Goal: Transaction & Acquisition: Book appointment/travel/reservation

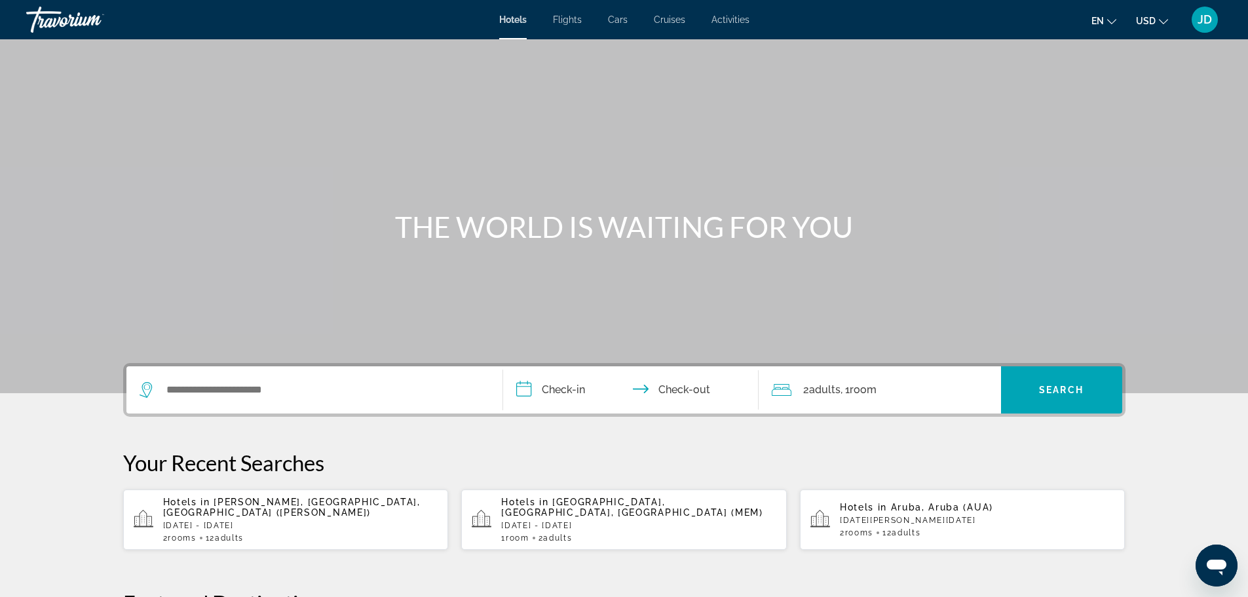
click at [1205, 28] on div "JD" at bounding box center [1205, 20] width 26 height 26
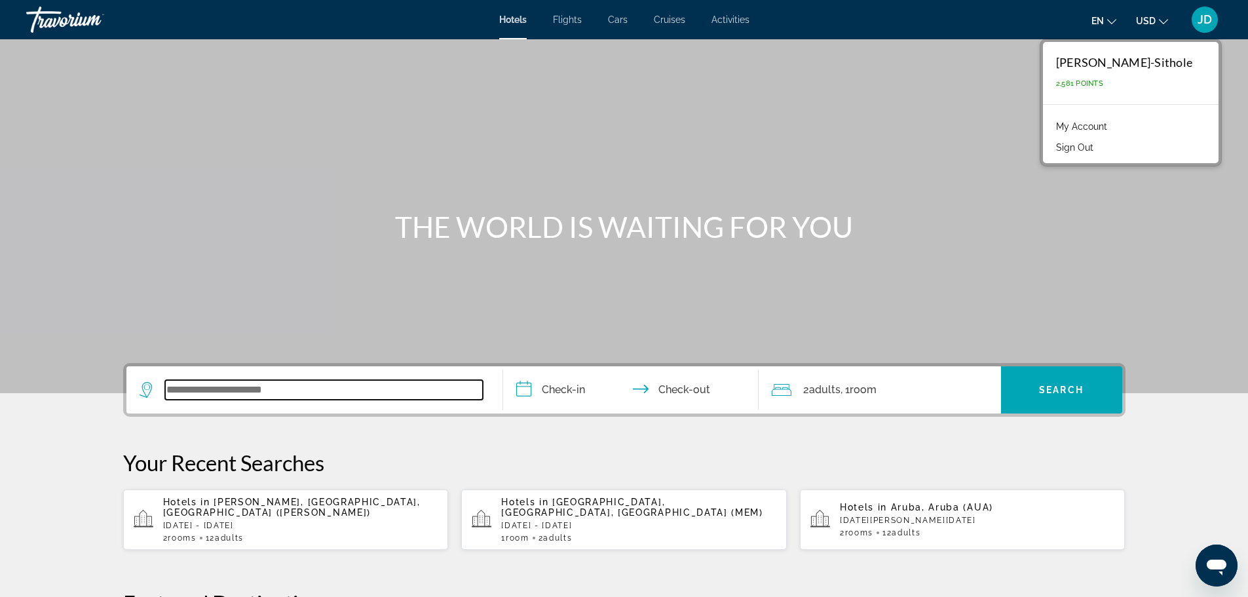
click at [326, 399] on input "Search widget" at bounding box center [324, 390] width 318 height 20
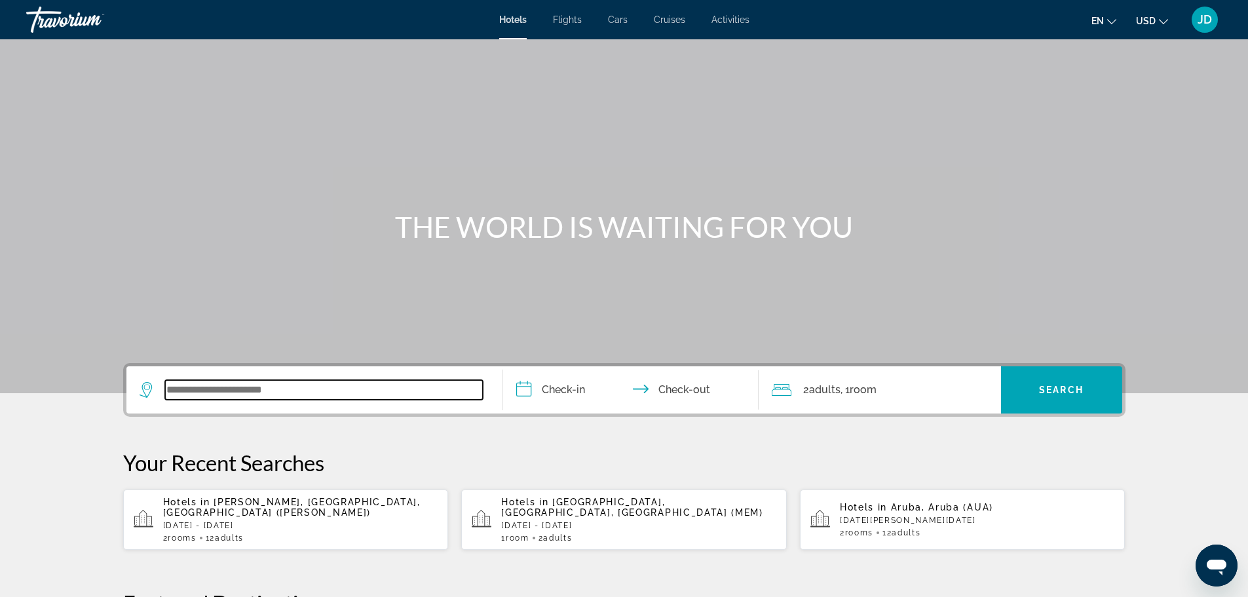
scroll to position [320, 0]
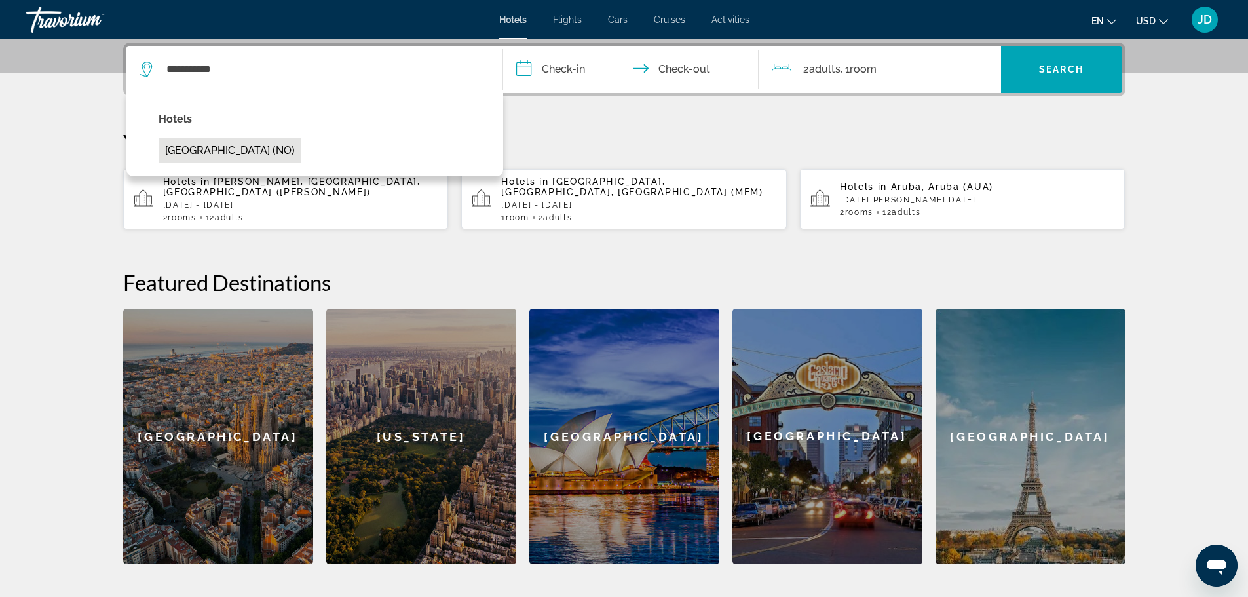
click at [220, 154] on button "[GEOGRAPHIC_DATA] (NO)" at bounding box center [230, 150] width 143 height 25
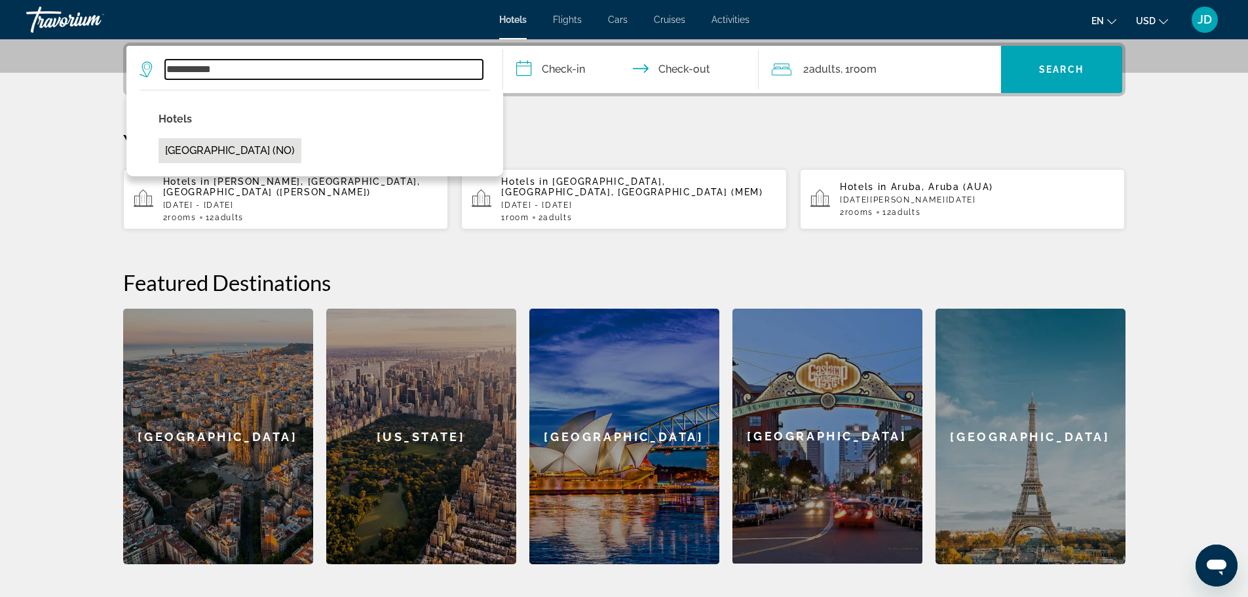
type input "**********"
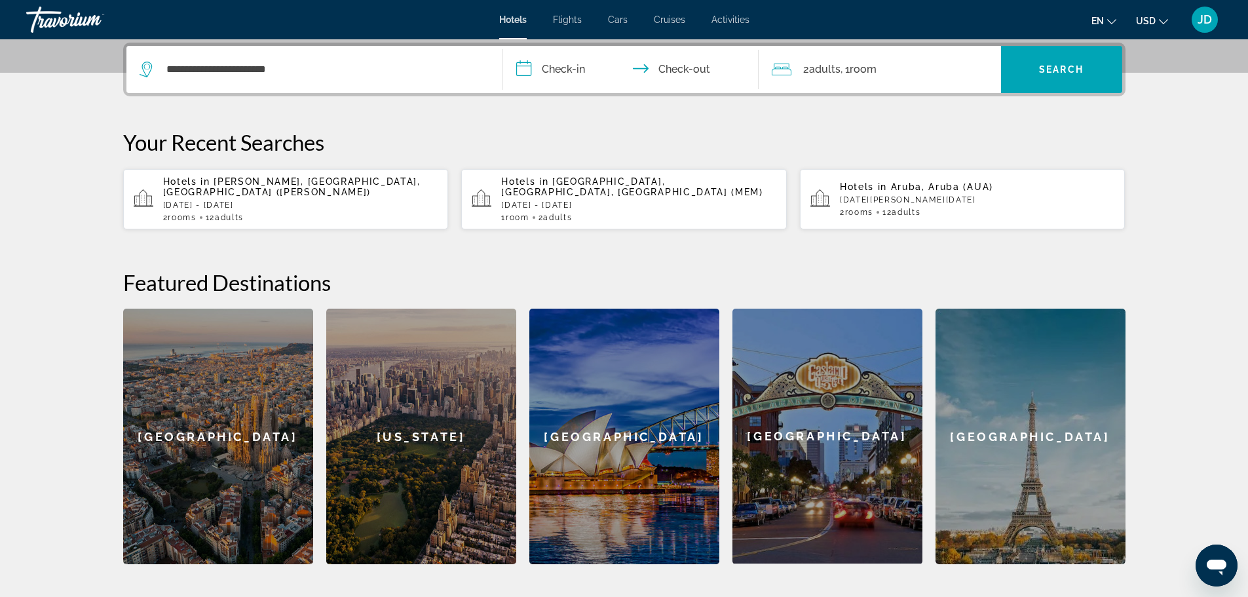
click at [572, 66] on input "**********" at bounding box center [633, 71] width 261 height 51
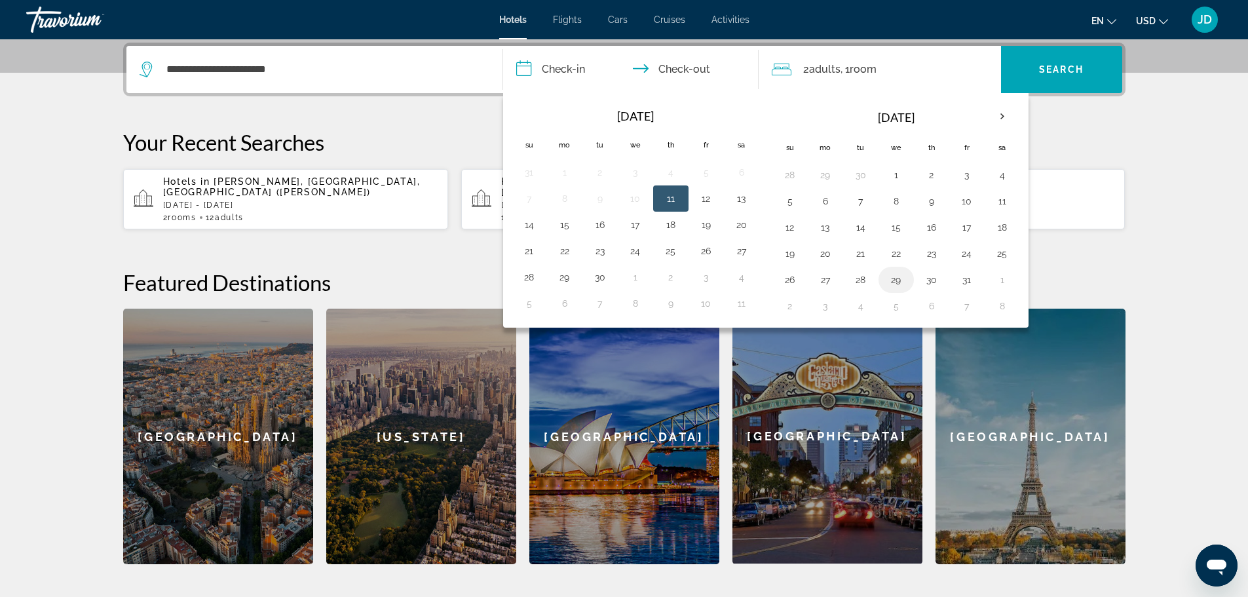
click at [907, 283] on td "29" at bounding box center [896, 280] width 35 height 26
click at [794, 311] on button "2" at bounding box center [790, 306] width 21 height 18
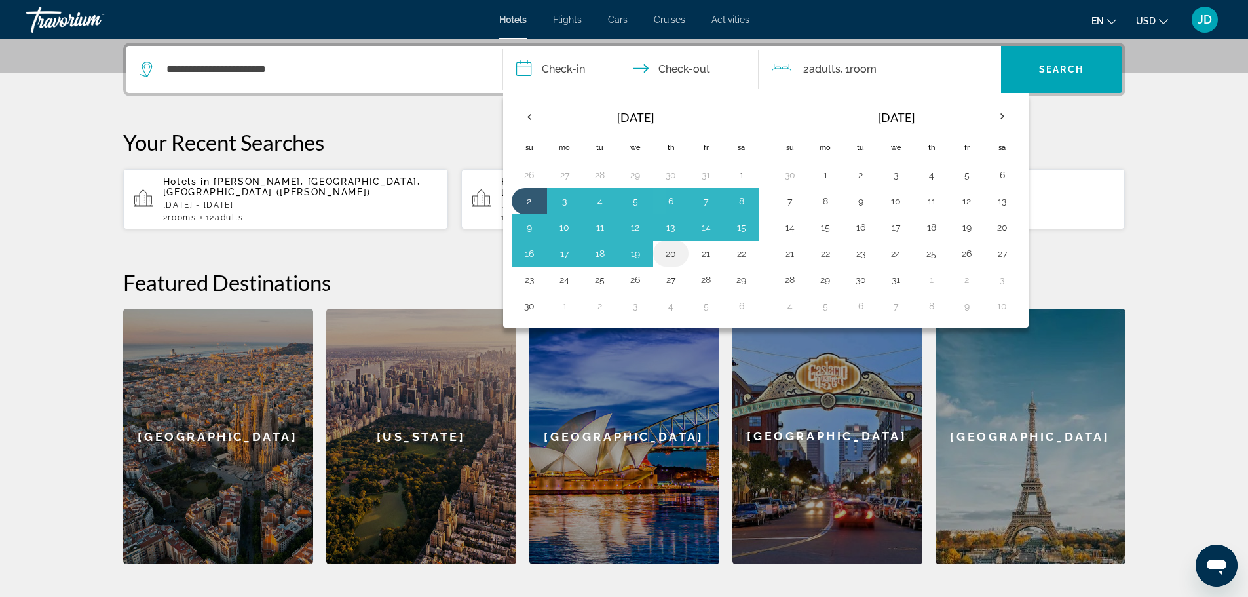
click at [670, 258] on button "20" at bounding box center [671, 253] width 21 height 18
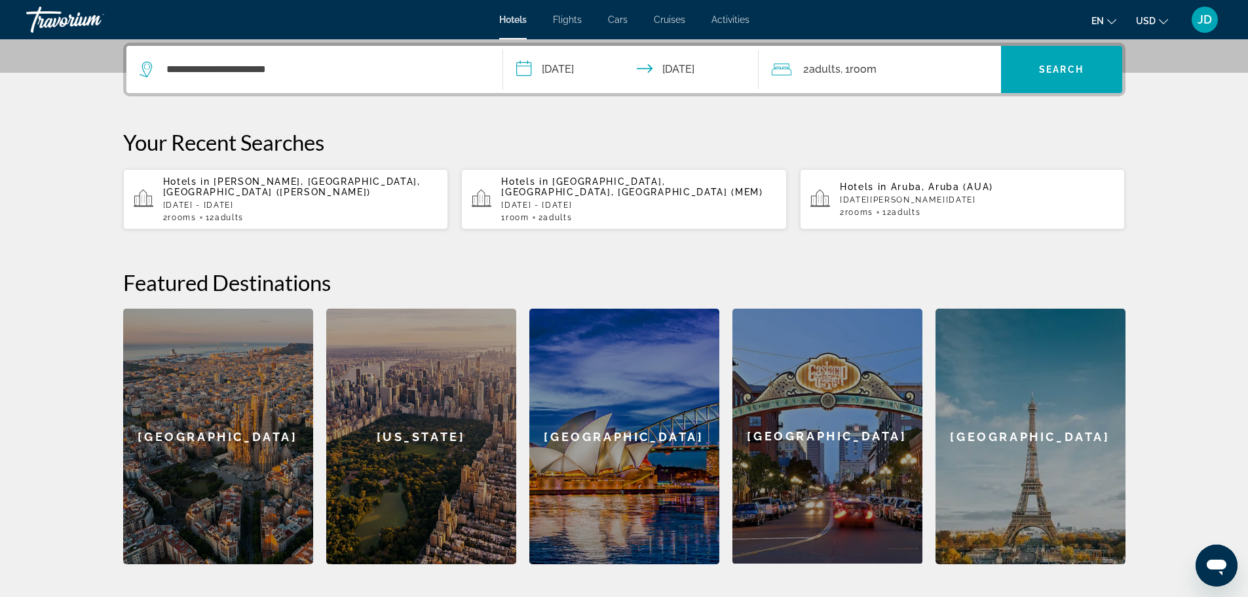
click at [552, 69] on input "**********" at bounding box center [633, 71] width 261 height 51
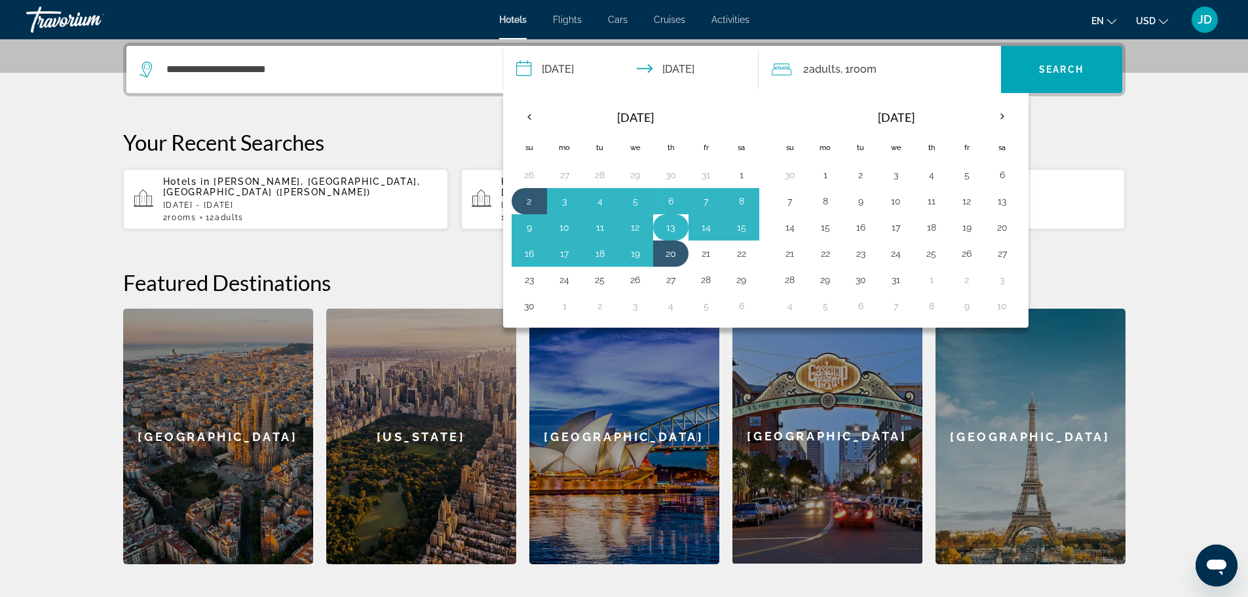
click at [670, 229] on button "13" at bounding box center [671, 227] width 21 height 18
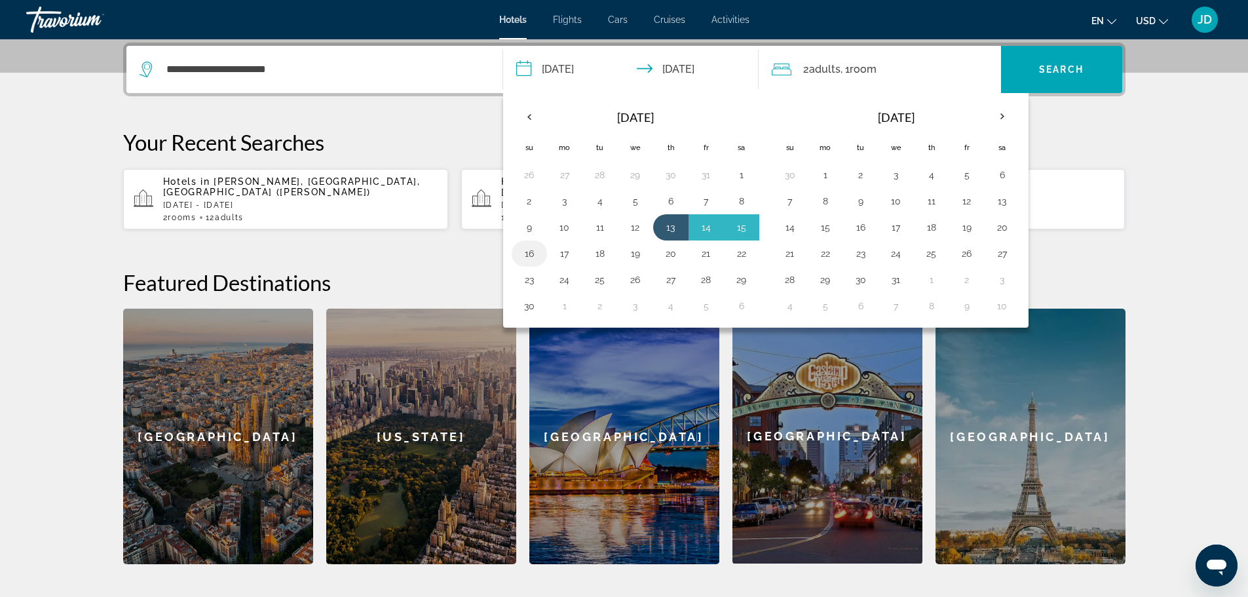
click at [530, 258] on button "16" at bounding box center [529, 253] width 21 height 18
type input "**********"
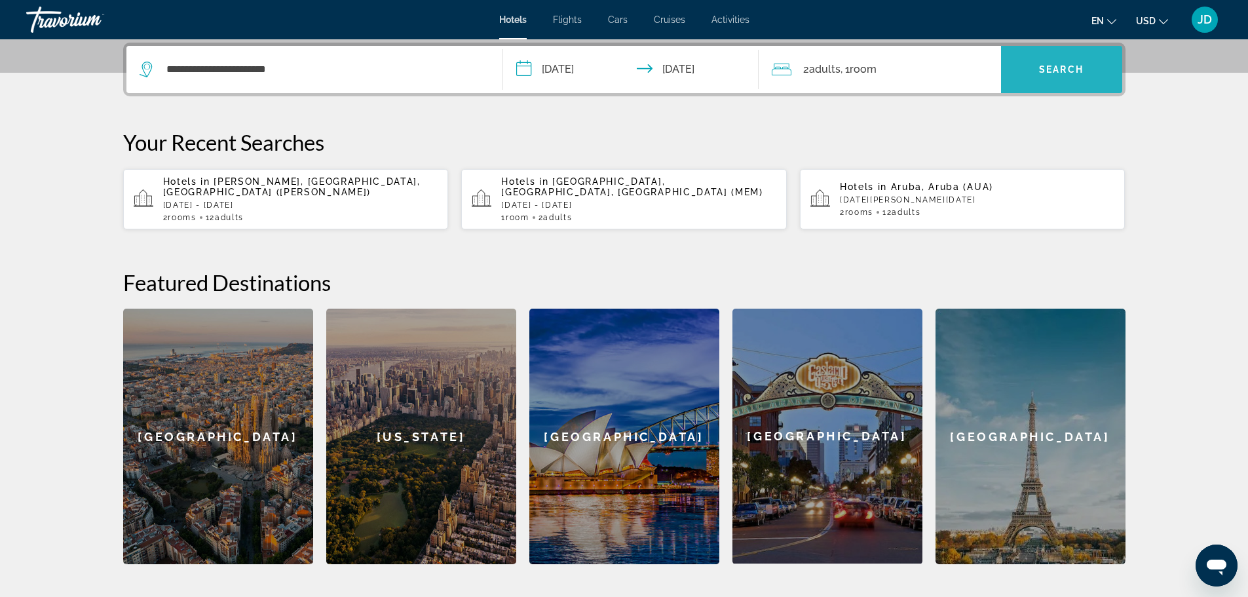
click at [1039, 78] on span "Search widget" at bounding box center [1061, 69] width 121 height 31
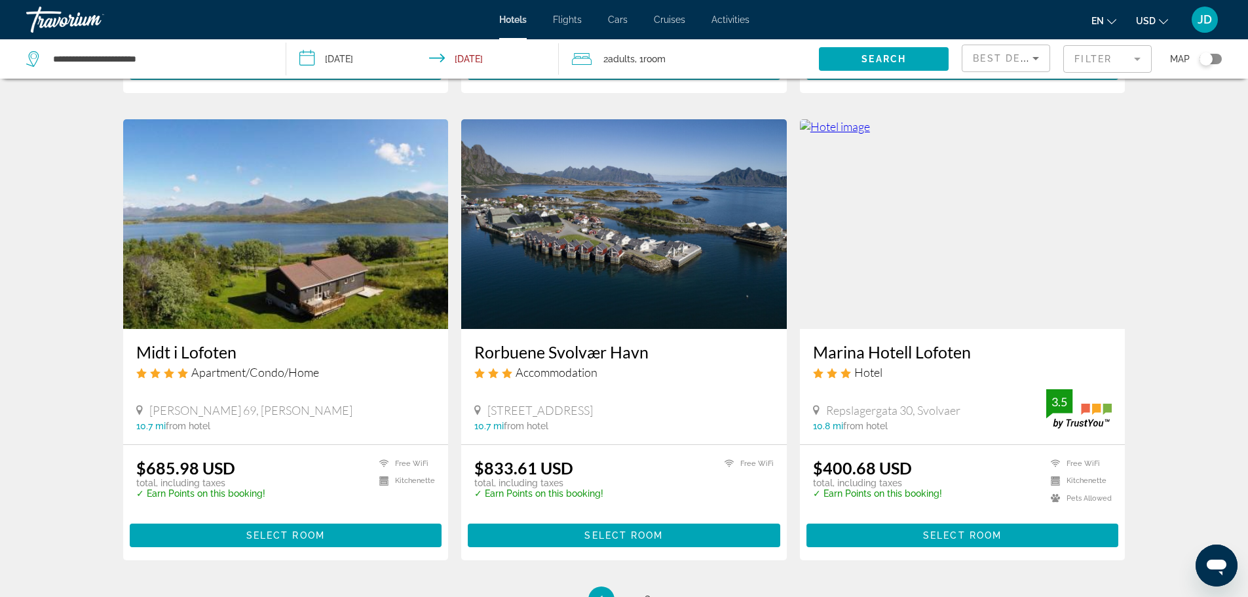
scroll to position [1573, 0]
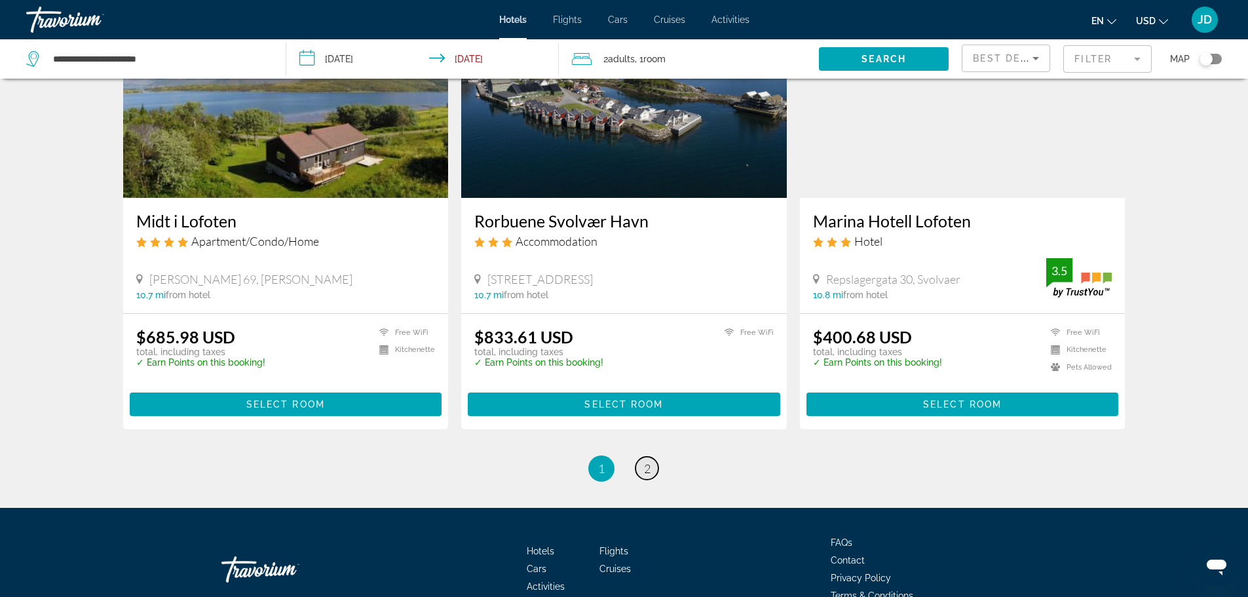
click at [647, 464] on span "2" at bounding box center [647, 468] width 7 height 14
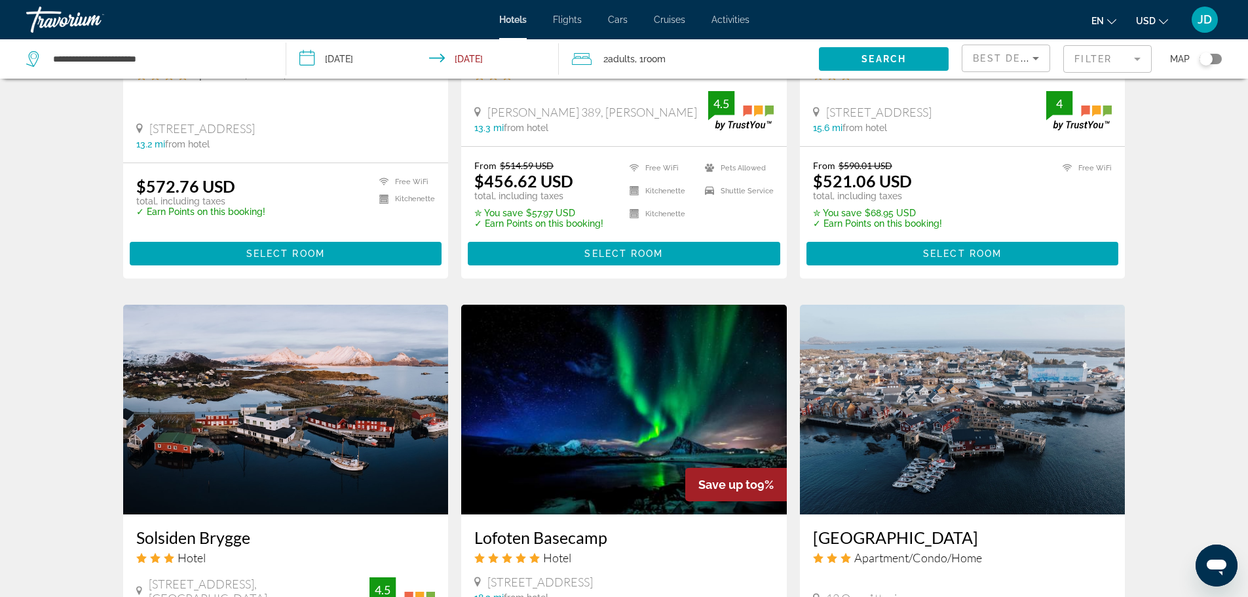
scroll to position [852, 0]
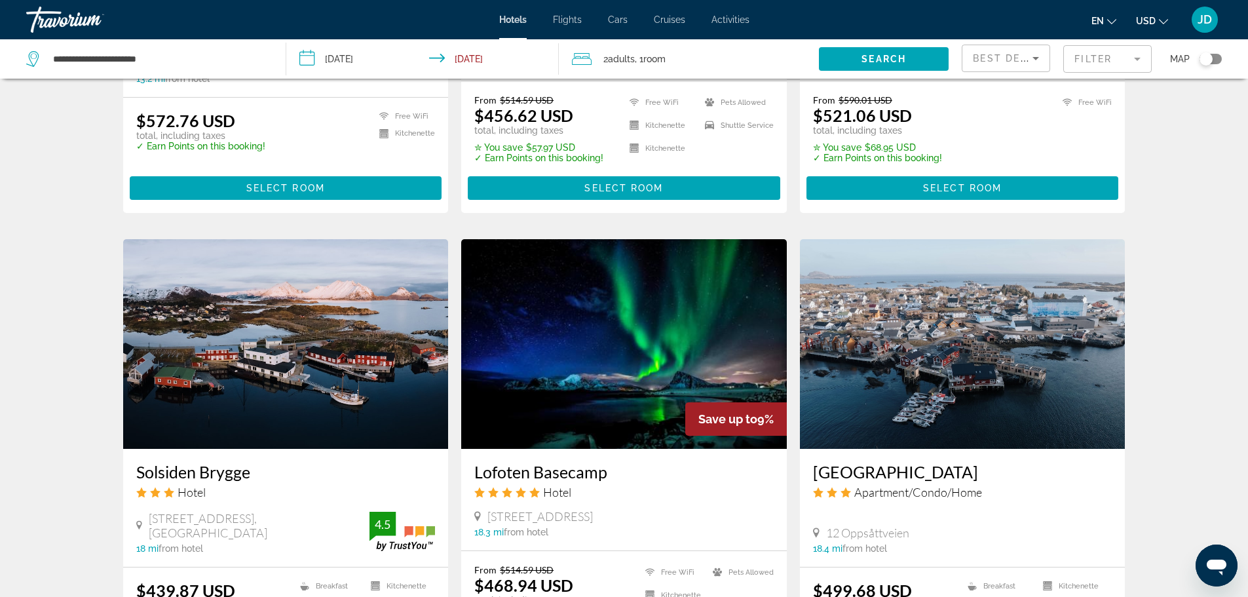
click at [531, 344] on img "Main content" at bounding box center [624, 344] width 326 height 210
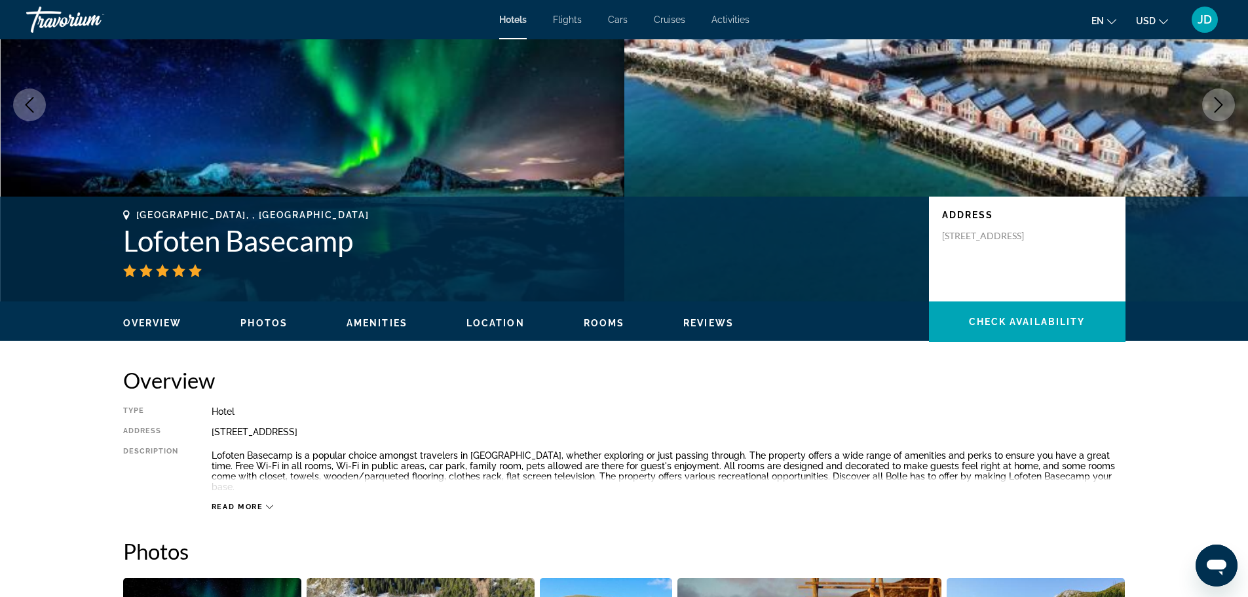
scroll to position [197, 0]
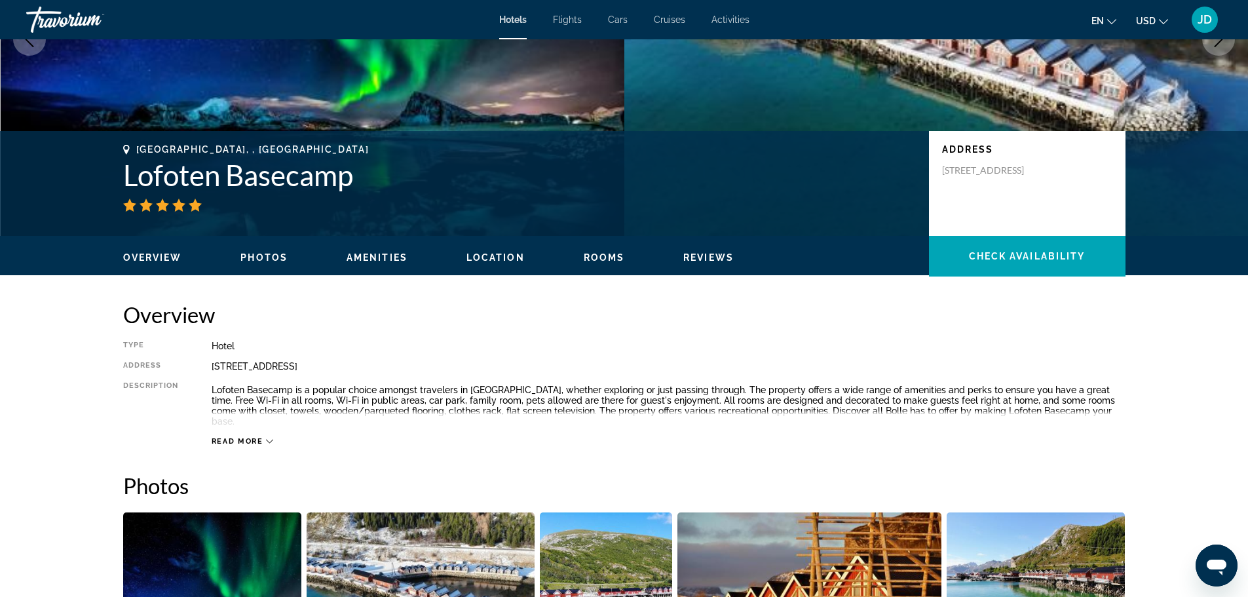
click at [258, 425] on div "Read more" at bounding box center [669, 428] width 914 height 36
click at [263, 437] on div "Read more" at bounding box center [243, 441] width 62 height 9
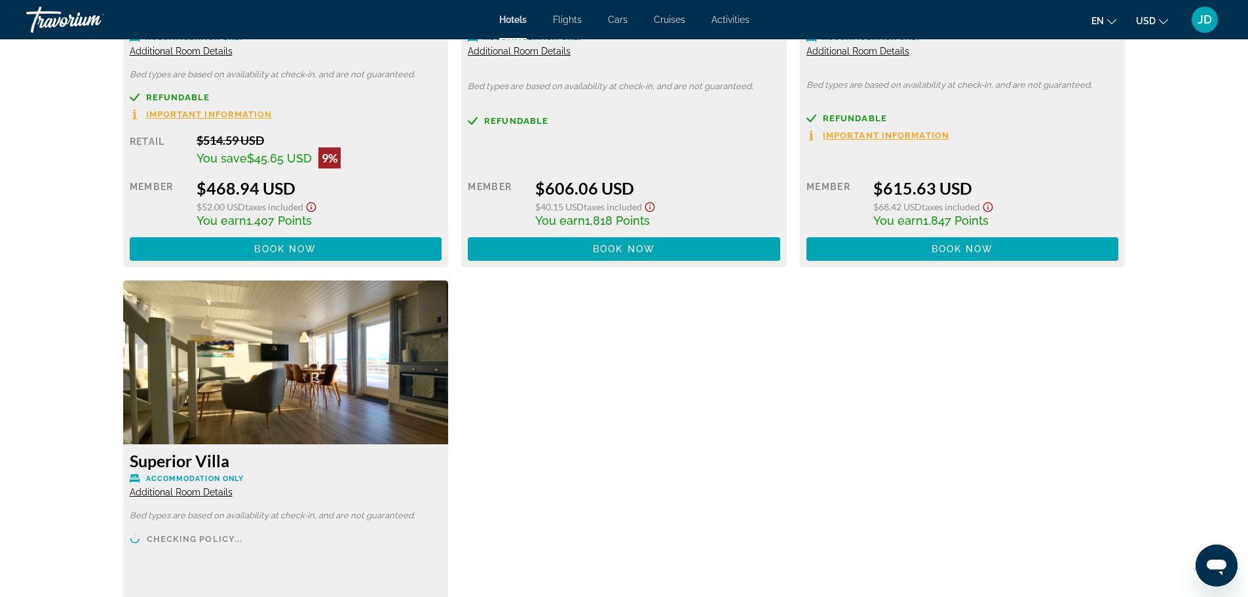
scroll to position [2032, 0]
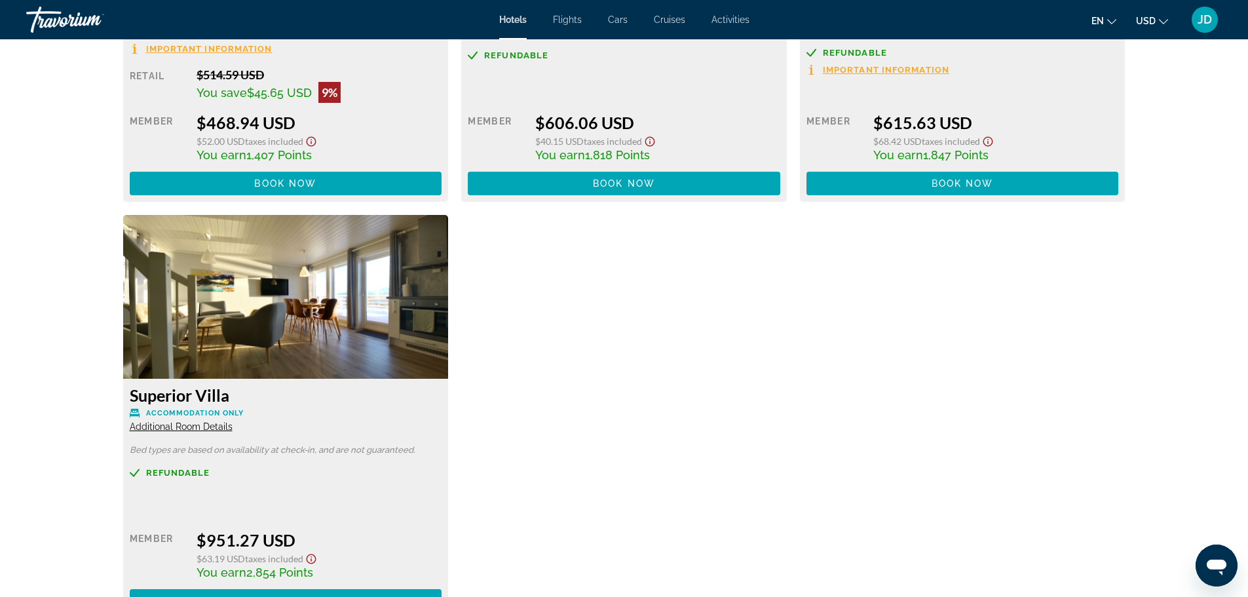
click at [148, 421] on span "Additional Room Details" at bounding box center [181, 426] width 103 height 10
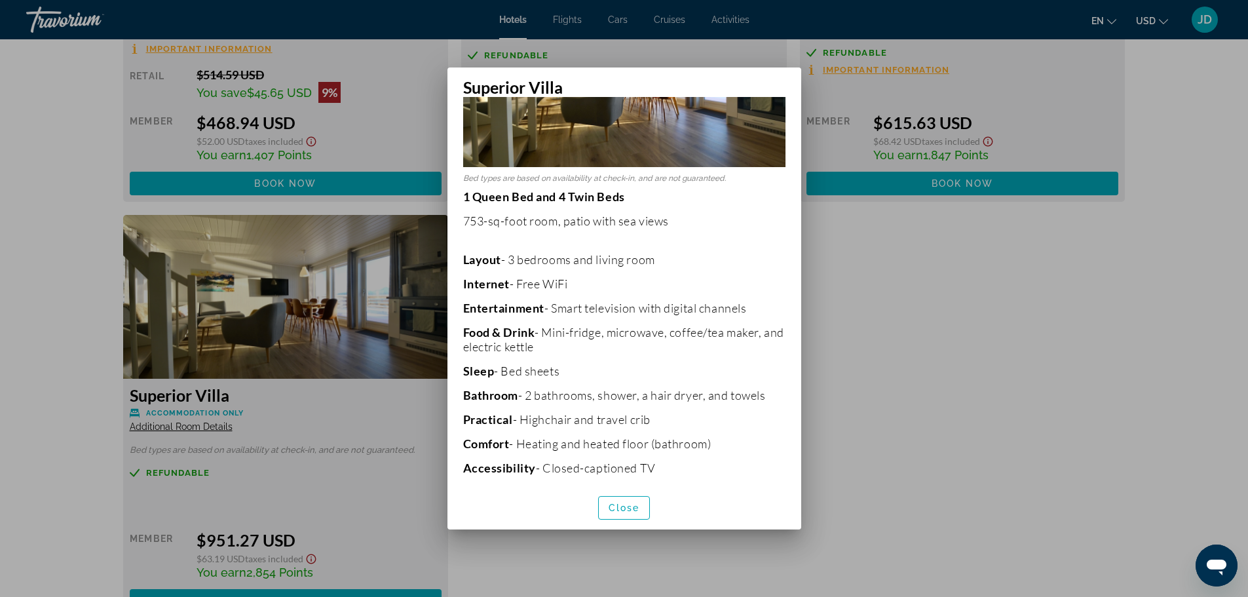
scroll to position [162, 0]
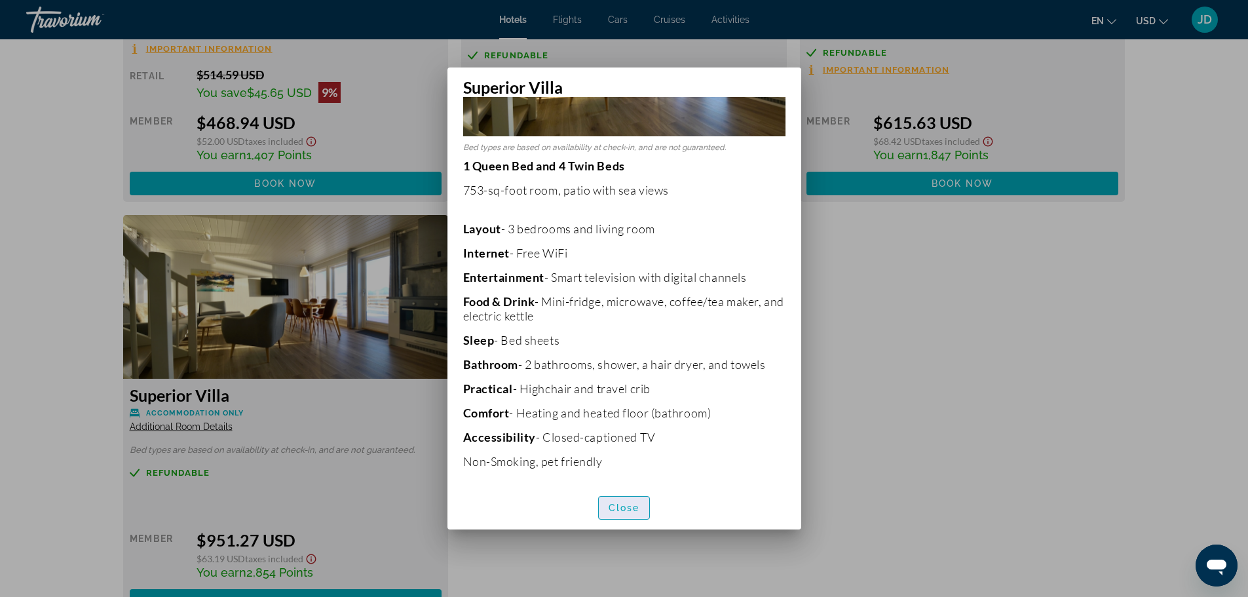
click at [615, 505] on span "Close" at bounding box center [624, 508] width 31 height 10
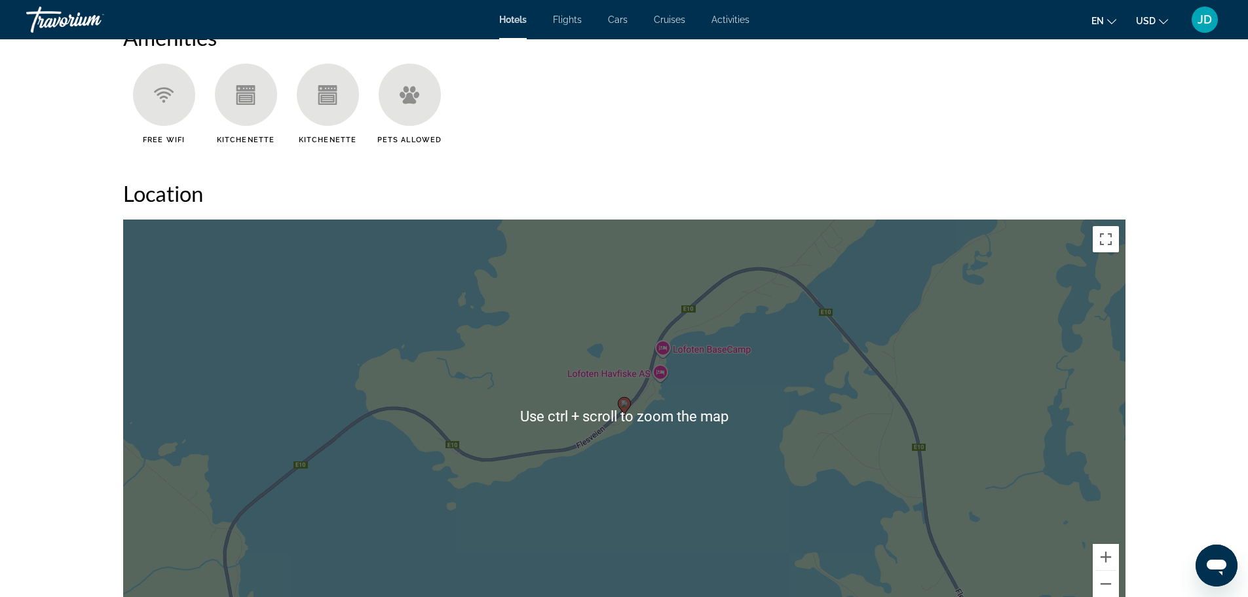
scroll to position [1114, 0]
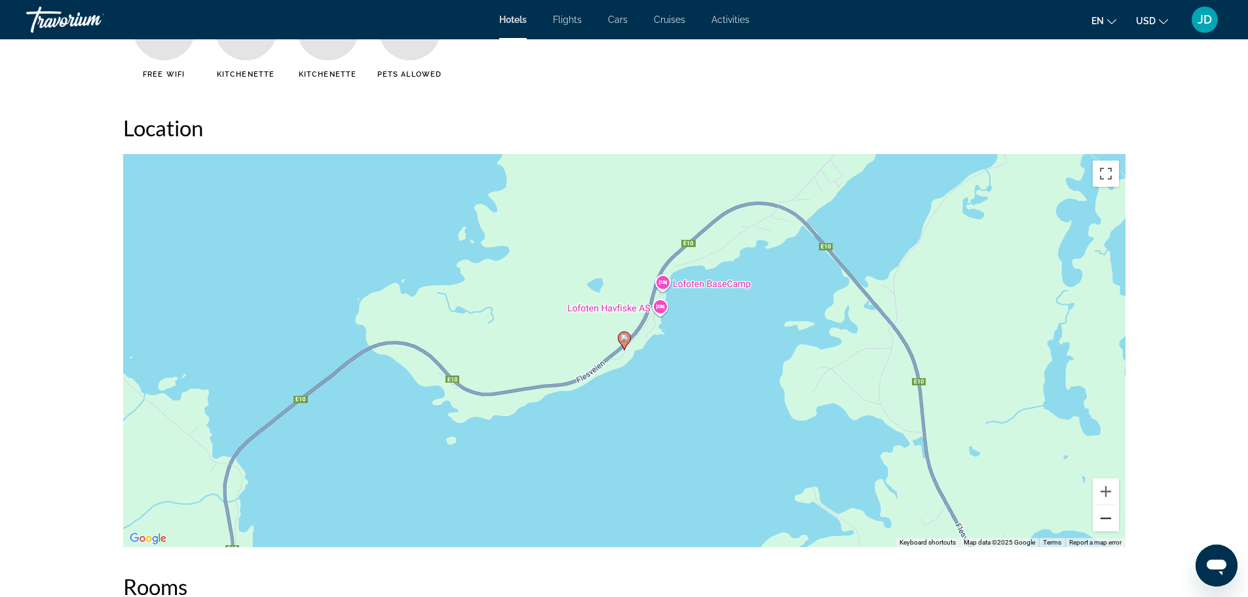
click at [1109, 510] on button "Zoom out" at bounding box center [1106, 518] width 26 height 26
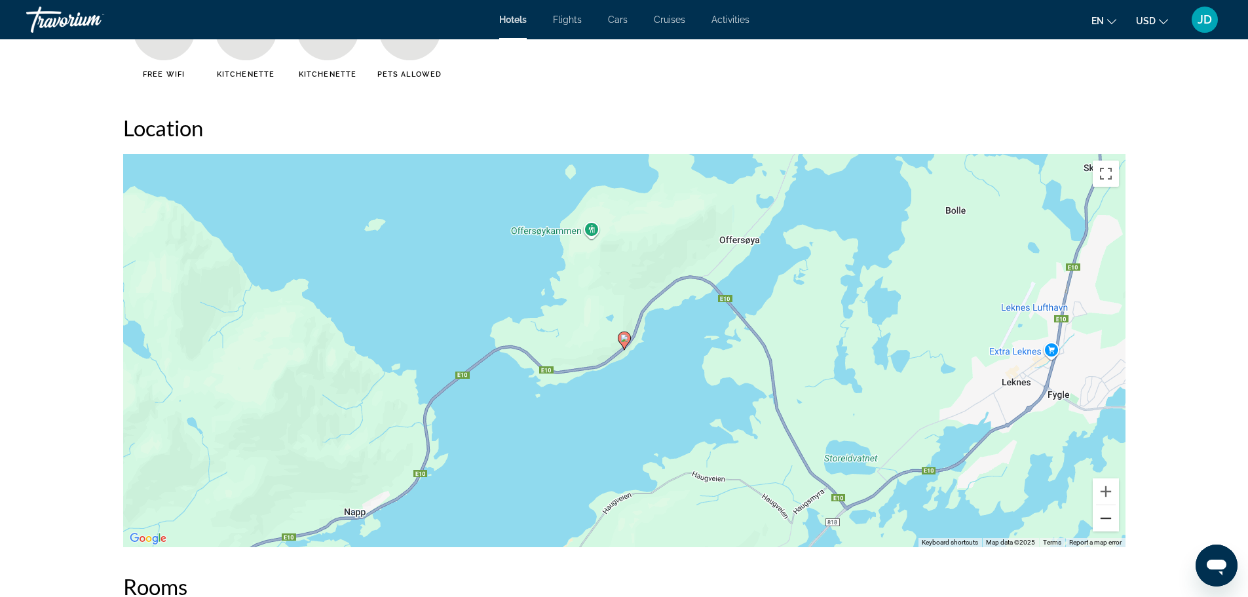
click at [1109, 510] on button "Zoom out" at bounding box center [1106, 518] width 26 height 26
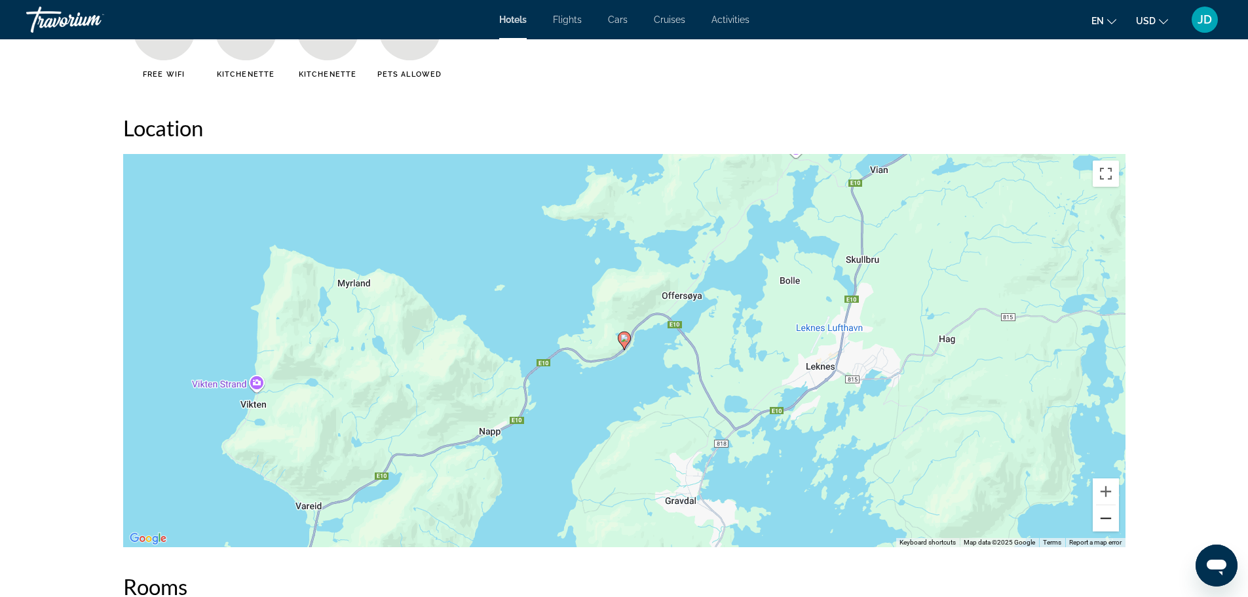
click at [1106, 509] on button "Zoom out" at bounding box center [1106, 518] width 26 height 26
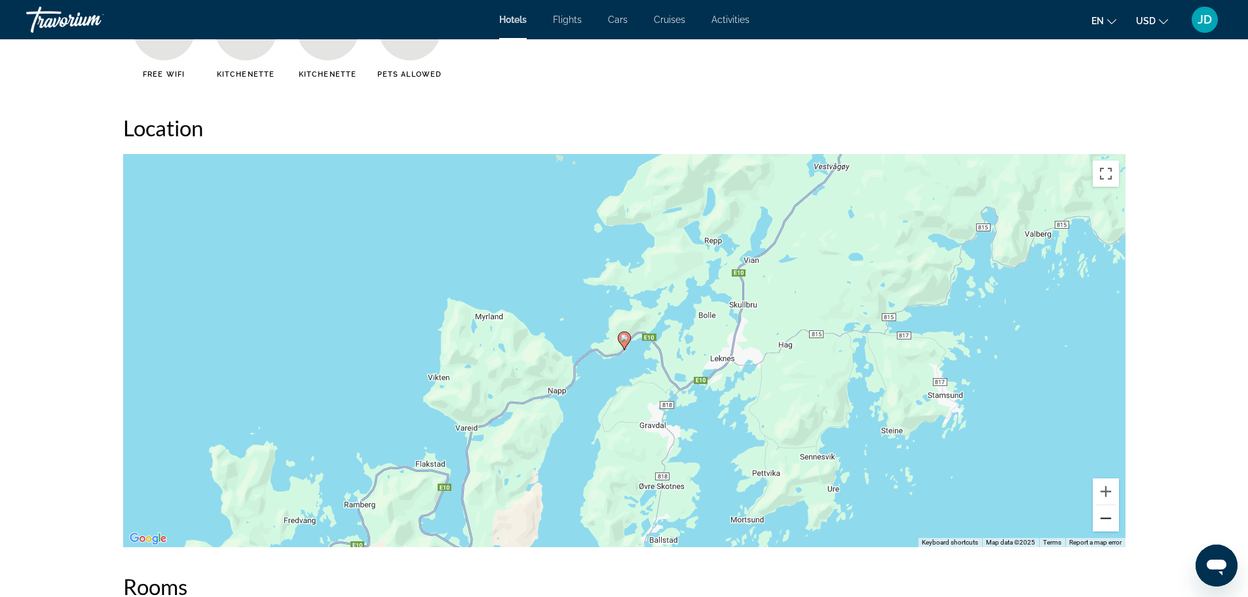
click at [1106, 509] on button "Zoom out" at bounding box center [1106, 518] width 26 height 26
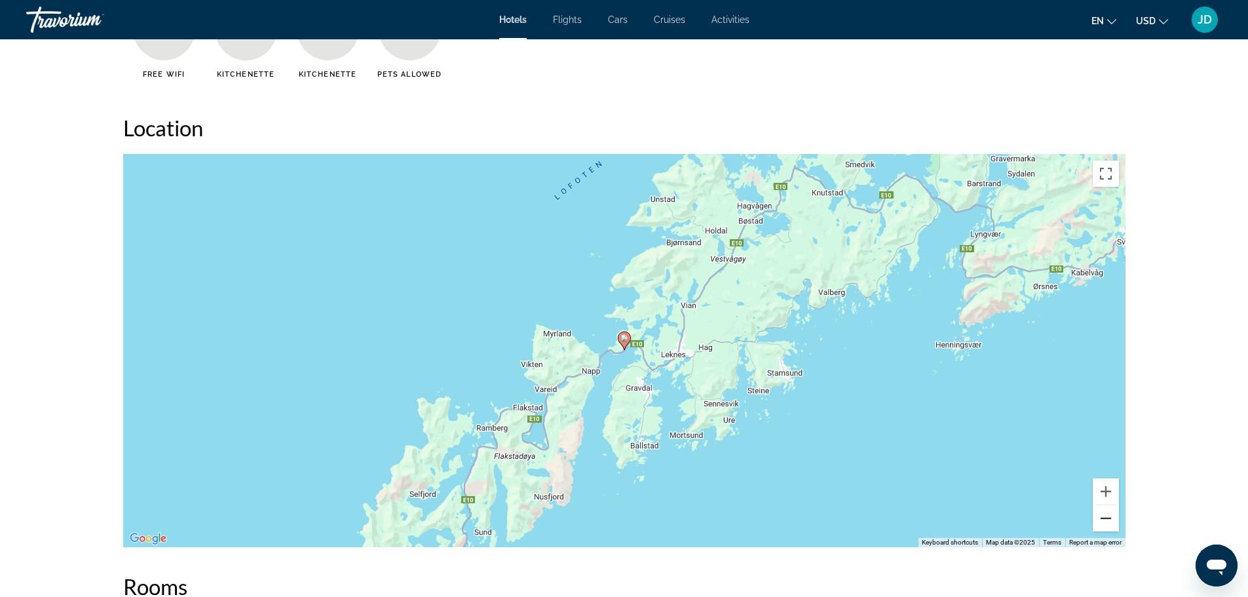
click at [1106, 509] on button "Zoom out" at bounding box center [1106, 518] width 26 height 26
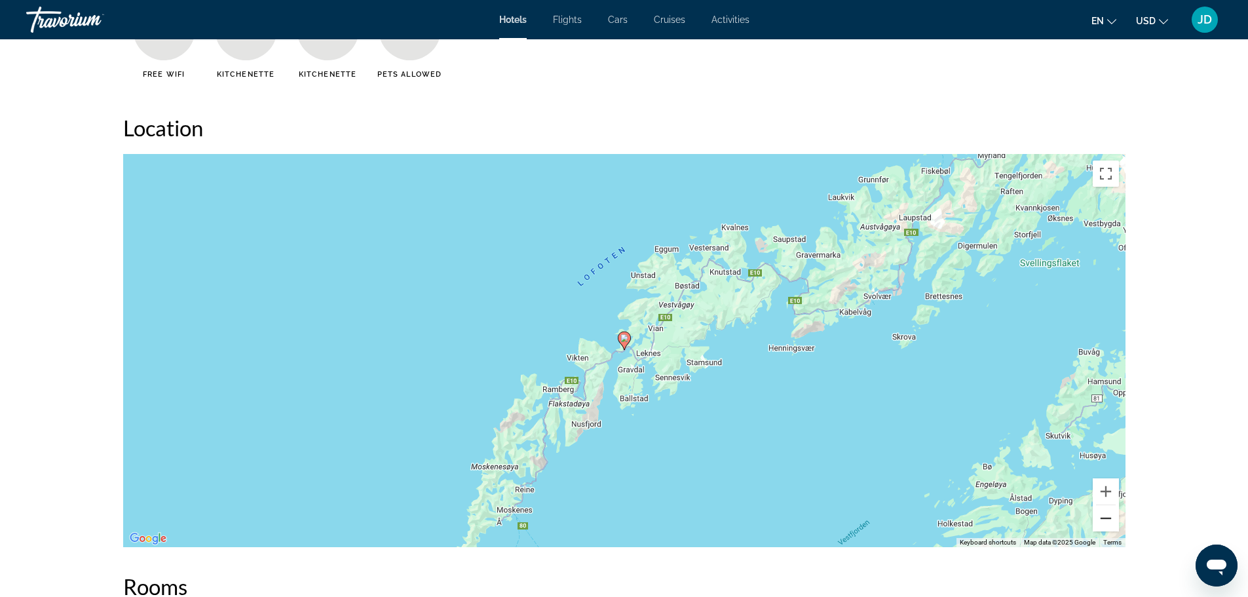
click at [1106, 509] on button "Zoom out" at bounding box center [1106, 518] width 26 height 26
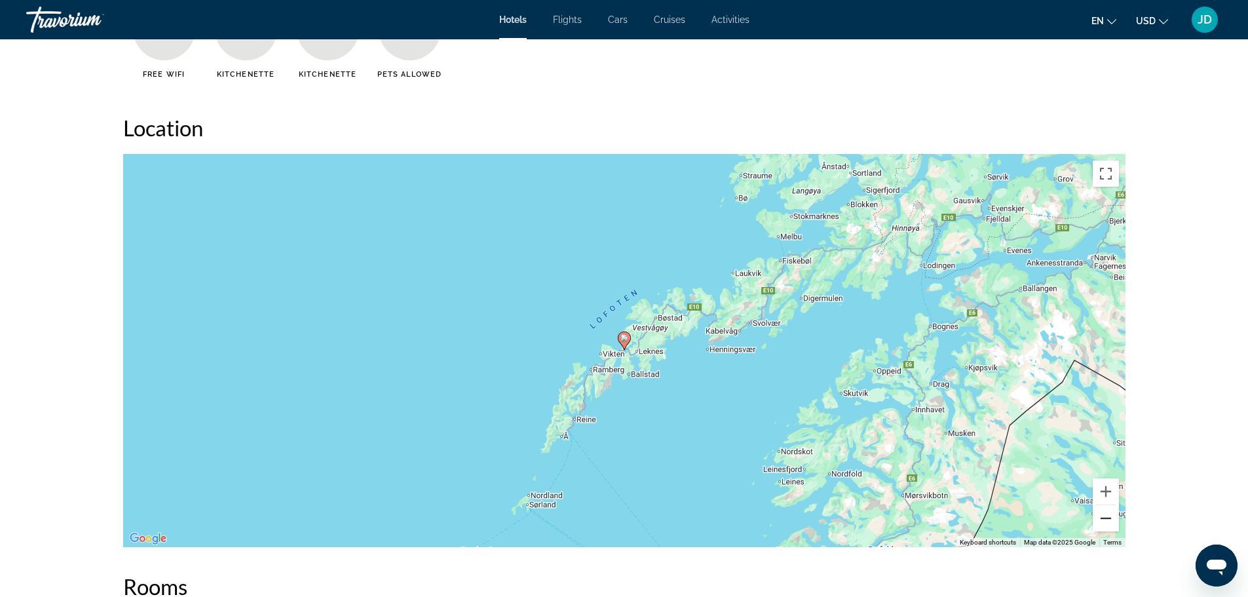
click at [1106, 509] on button "Zoom out" at bounding box center [1106, 518] width 26 height 26
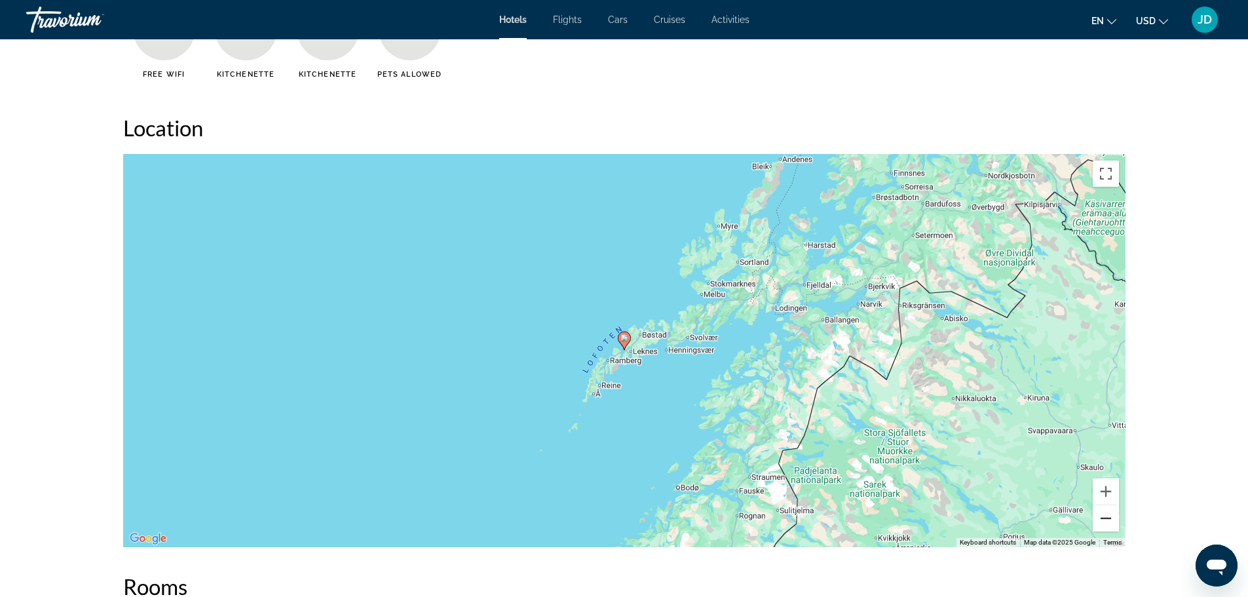
click at [1106, 509] on button "Zoom out" at bounding box center [1106, 518] width 26 height 26
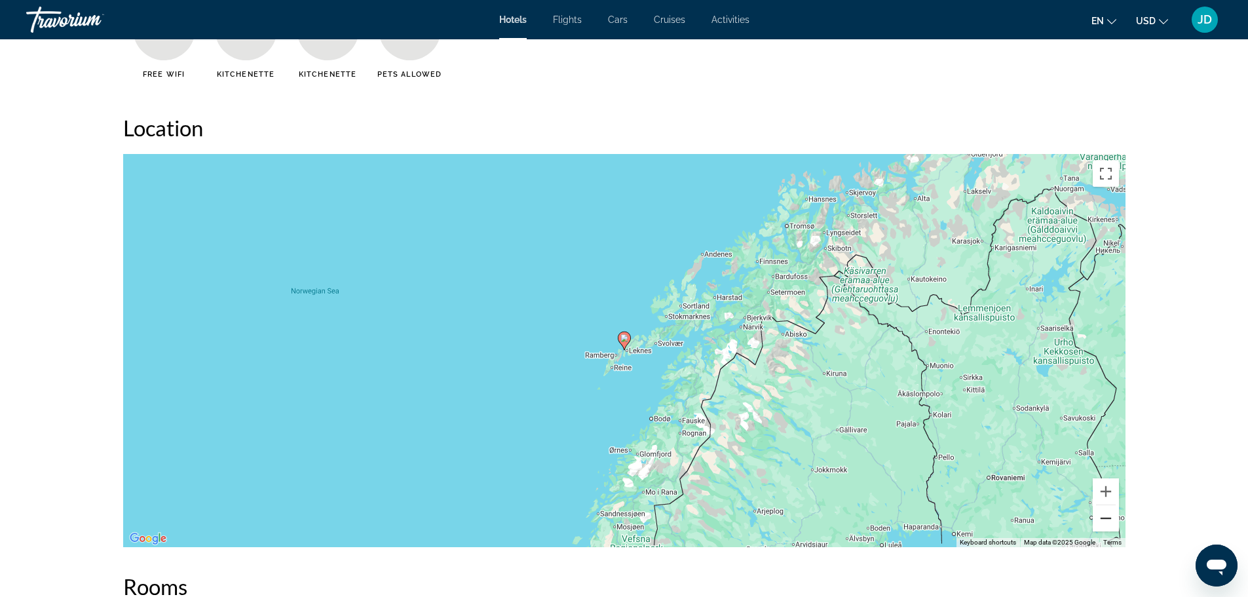
click at [1106, 509] on button "Zoom out" at bounding box center [1106, 518] width 26 height 26
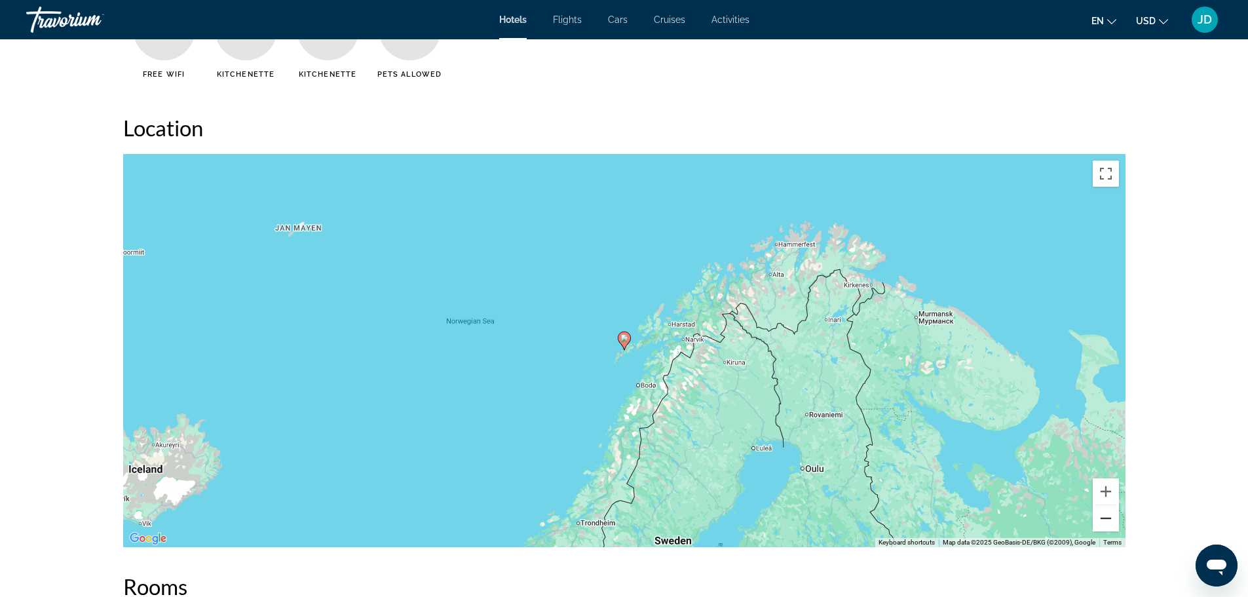
click at [1106, 509] on button "Zoom out" at bounding box center [1106, 518] width 26 height 26
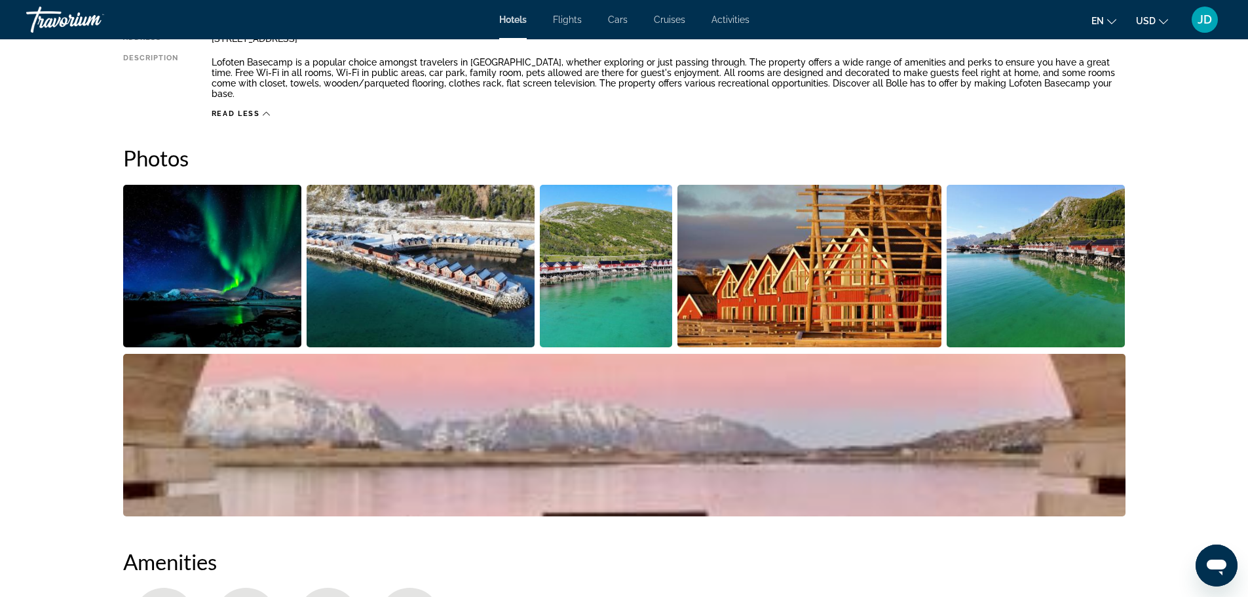
scroll to position [328, 0]
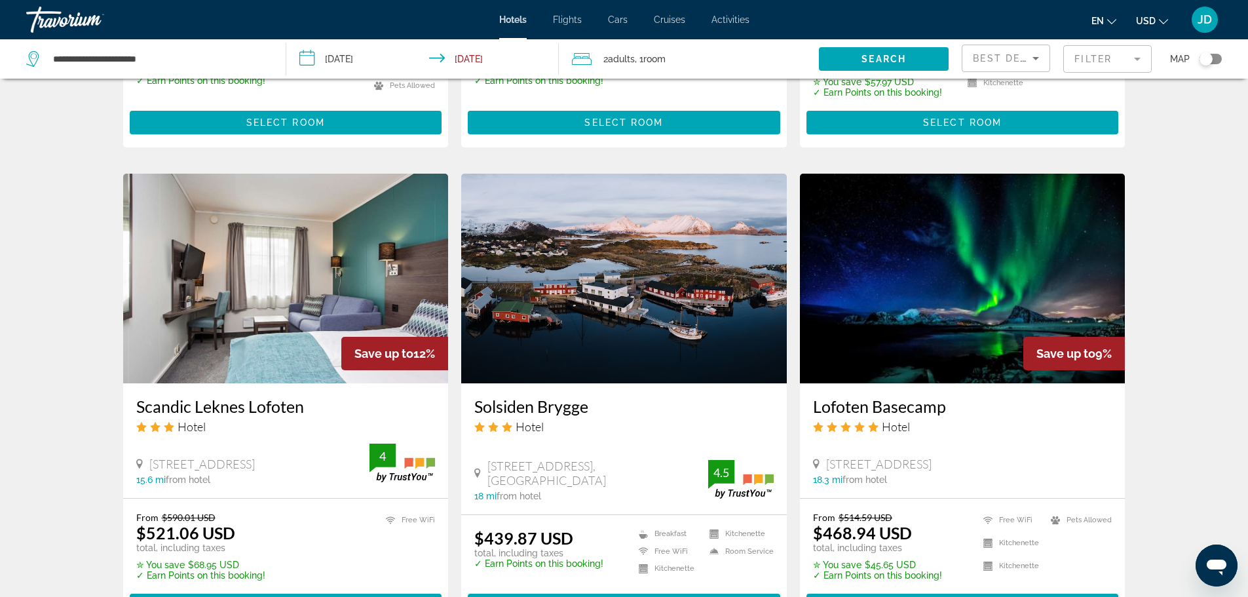
scroll to position [983, 0]
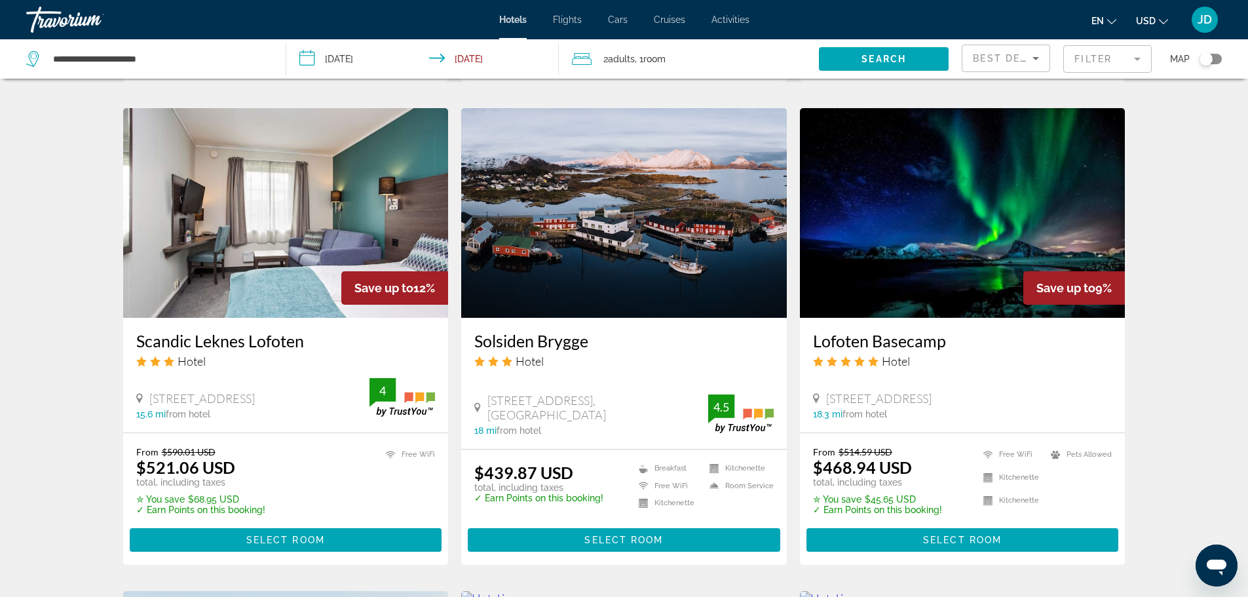
click at [543, 250] on img "Main content" at bounding box center [624, 213] width 326 height 210
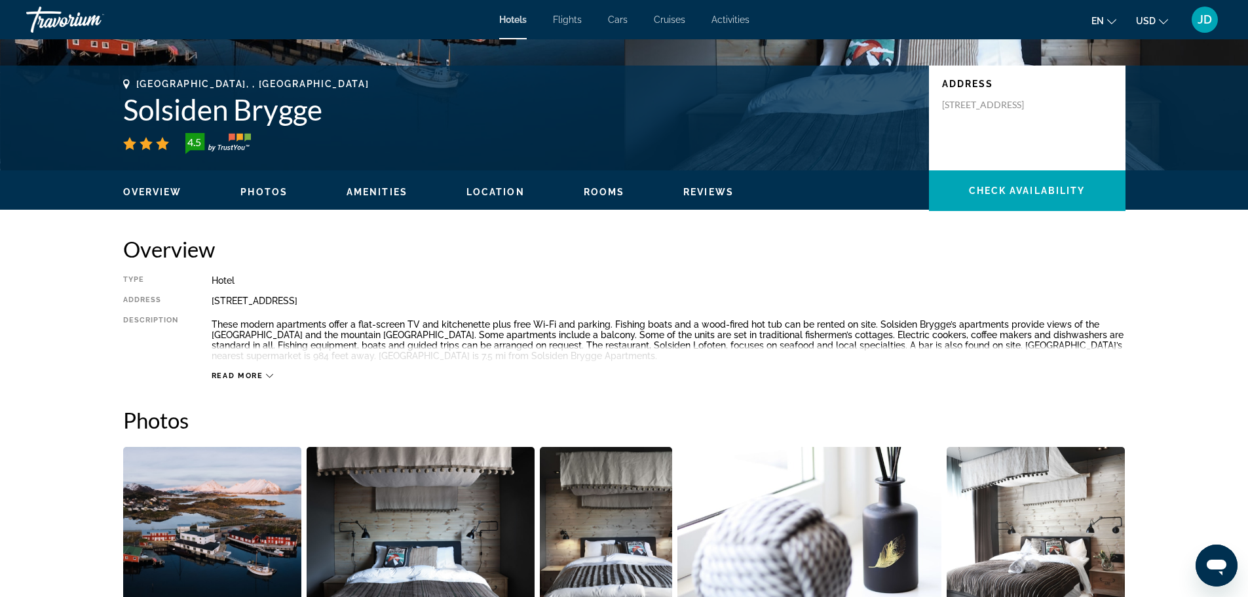
scroll to position [393, 0]
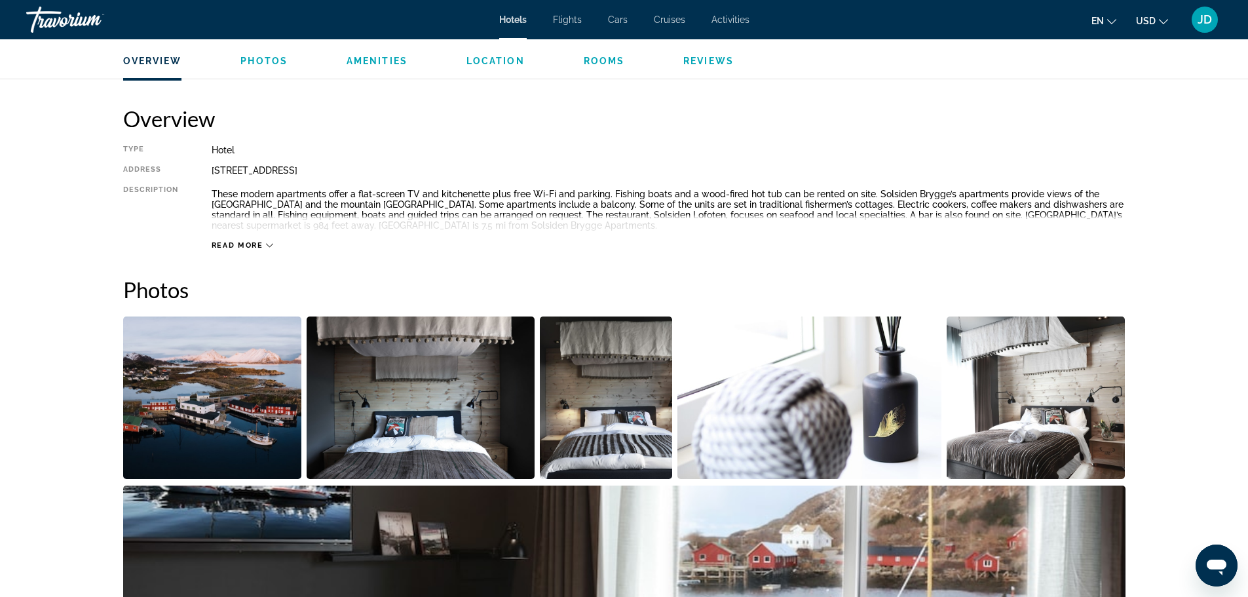
click at [178, 404] on img "Open full-screen image slider" at bounding box center [212, 398] width 179 height 163
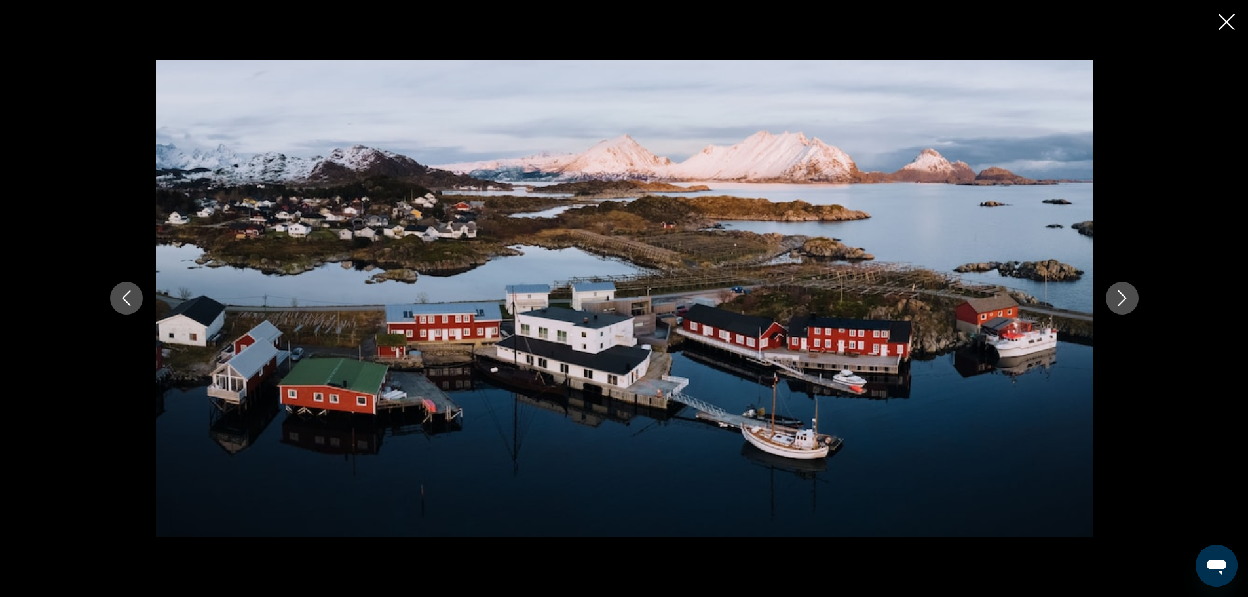
click at [1121, 295] on icon "Next image" at bounding box center [1123, 298] width 16 height 16
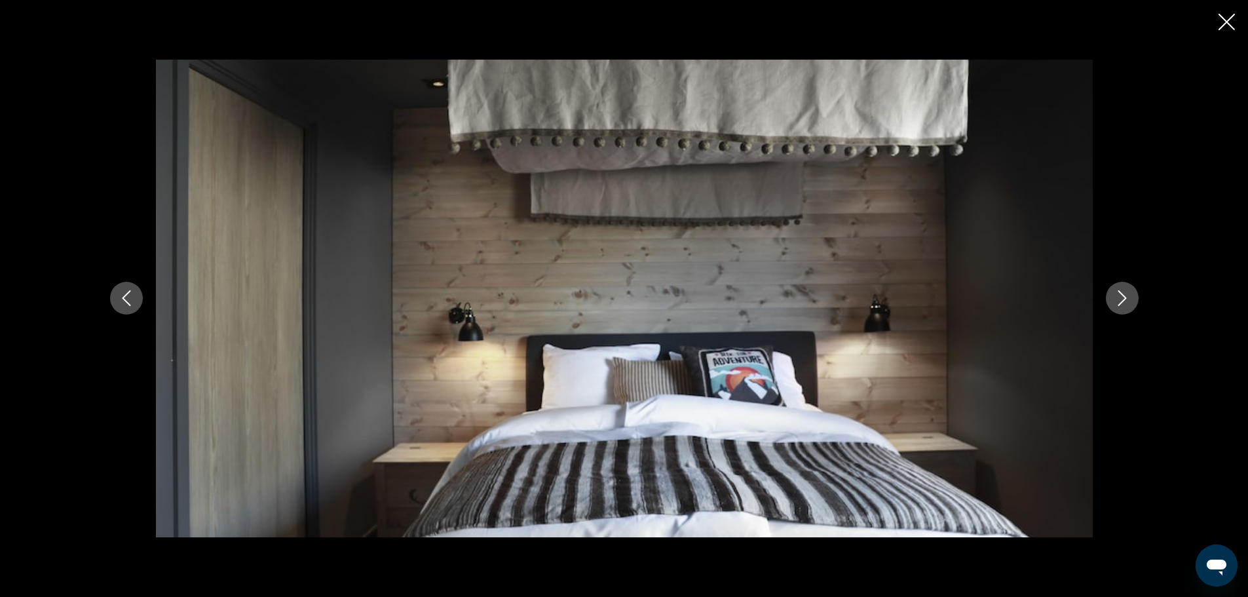
click at [1121, 295] on icon "Next image" at bounding box center [1123, 298] width 16 height 16
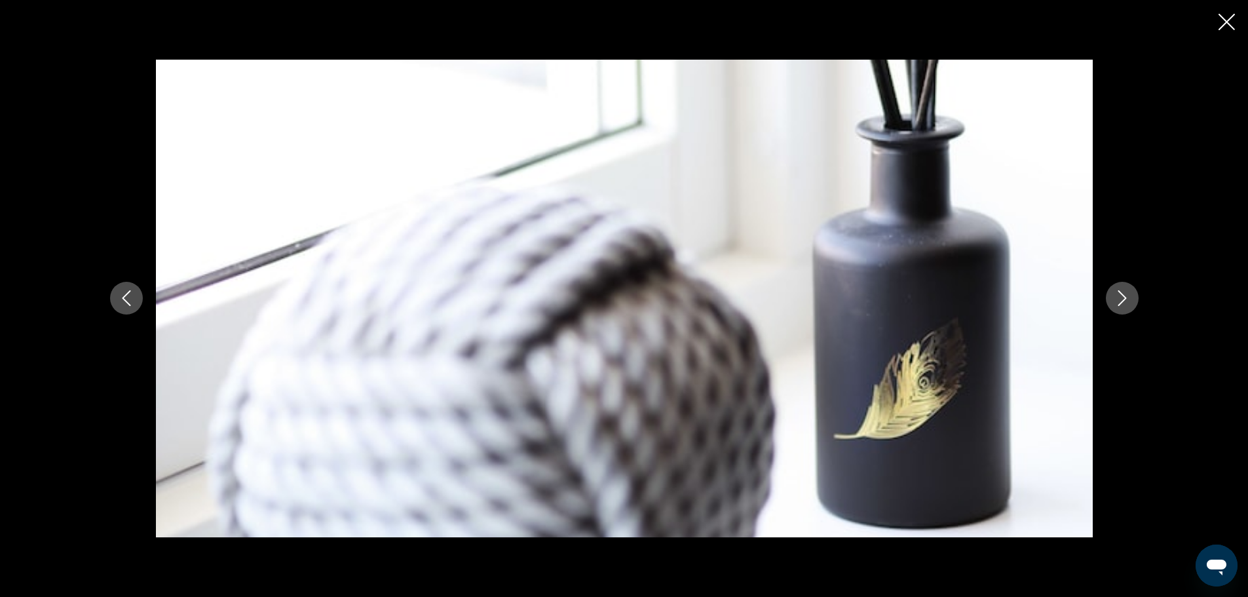
click at [1121, 295] on icon "Next image" at bounding box center [1123, 298] width 16 height 16
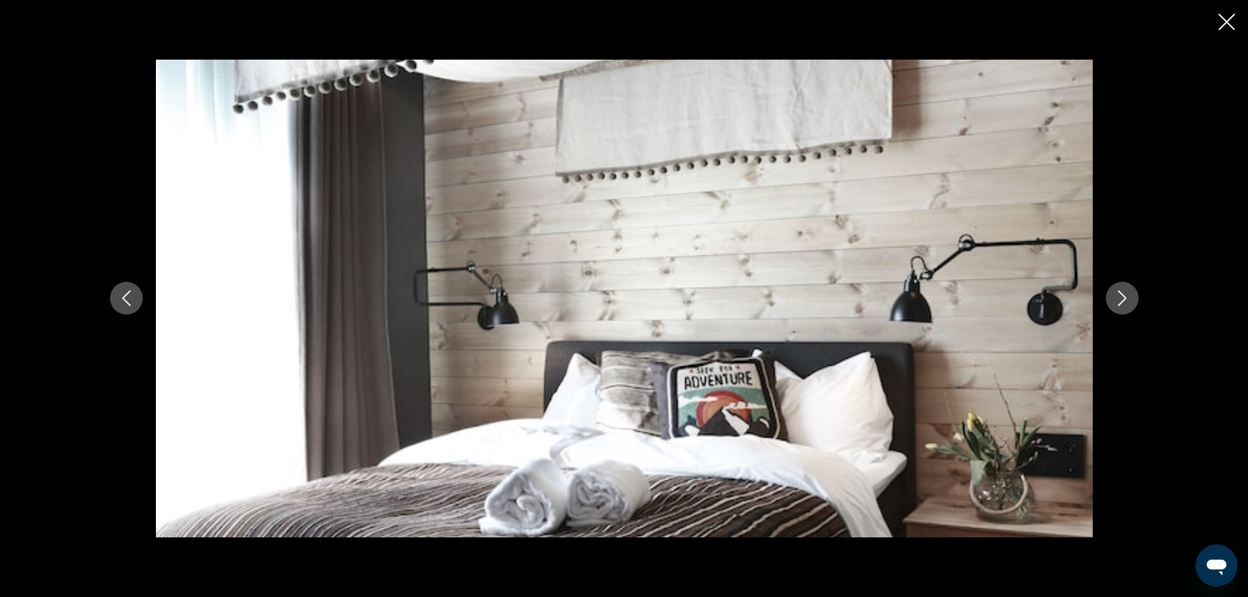
click at [1121, 295] on icon "Next image" at bounding box center [1123, 298] width 16 height 16
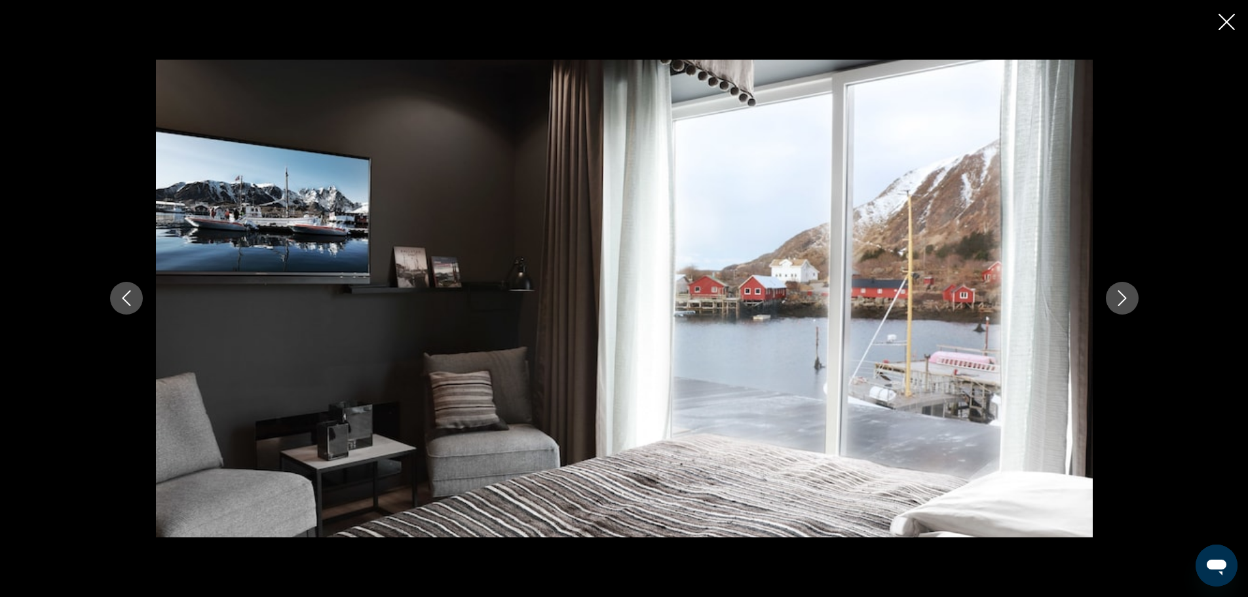
click at [1121, 295] on icon "Next image" at bounding box center [1123, 298] width 16 height 16
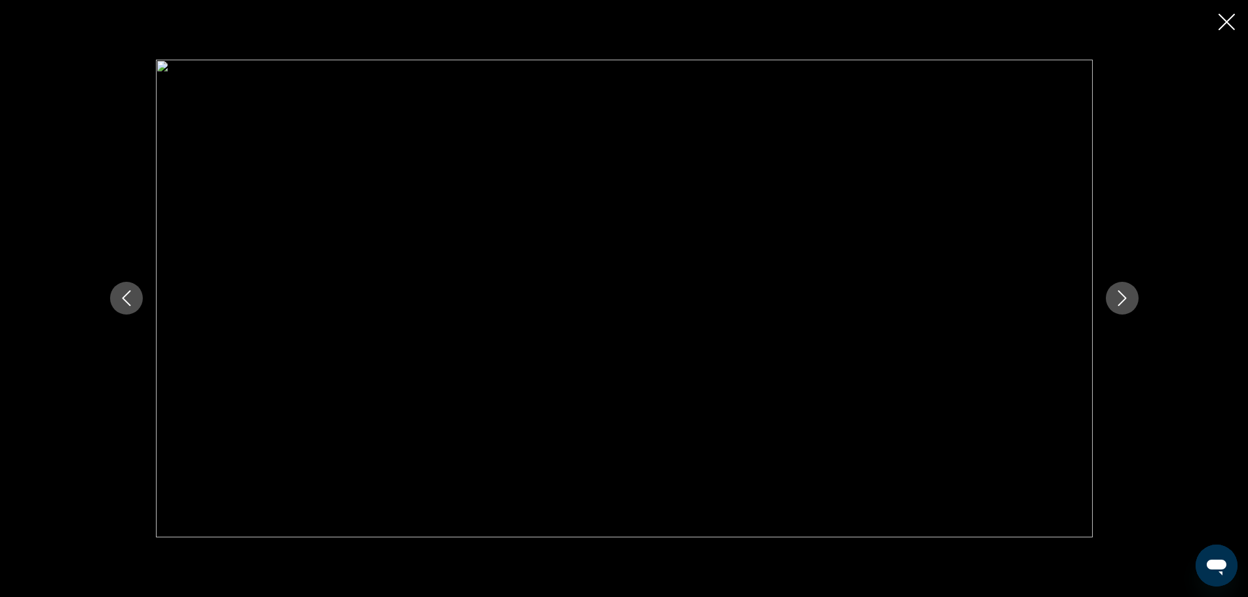
click at [1121, 295] on icon "Next image" at bounding box center [1123, 298] width 16 height 16
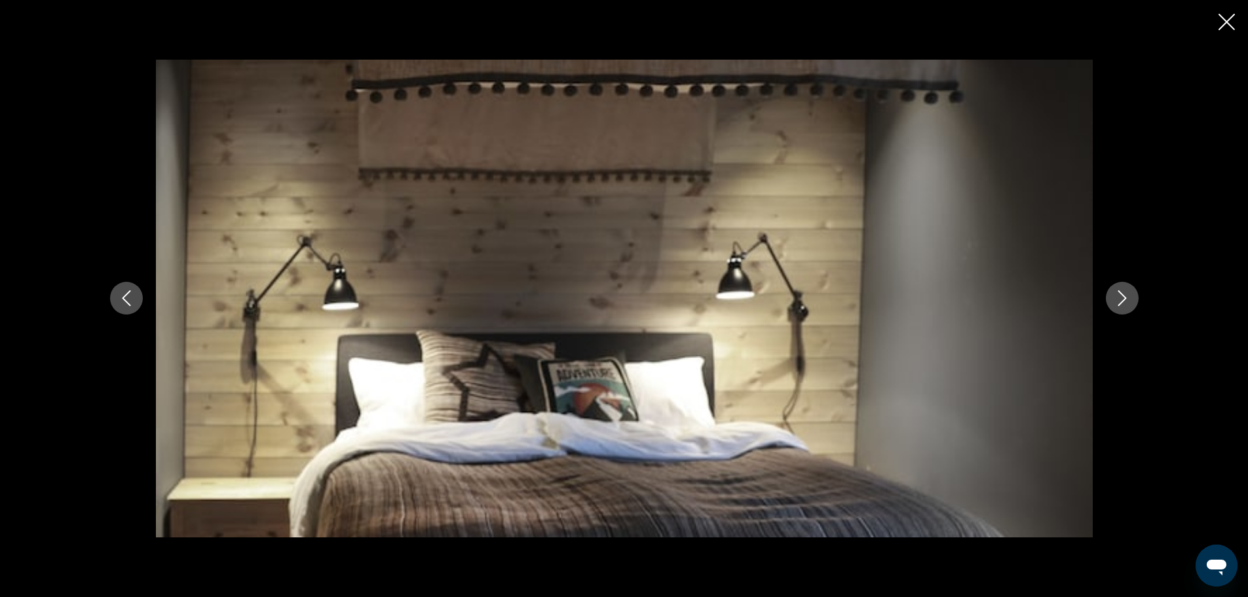
click at [1121, 295] on icon "Next image" at bounding box center [1123, 298] width 16 height 16
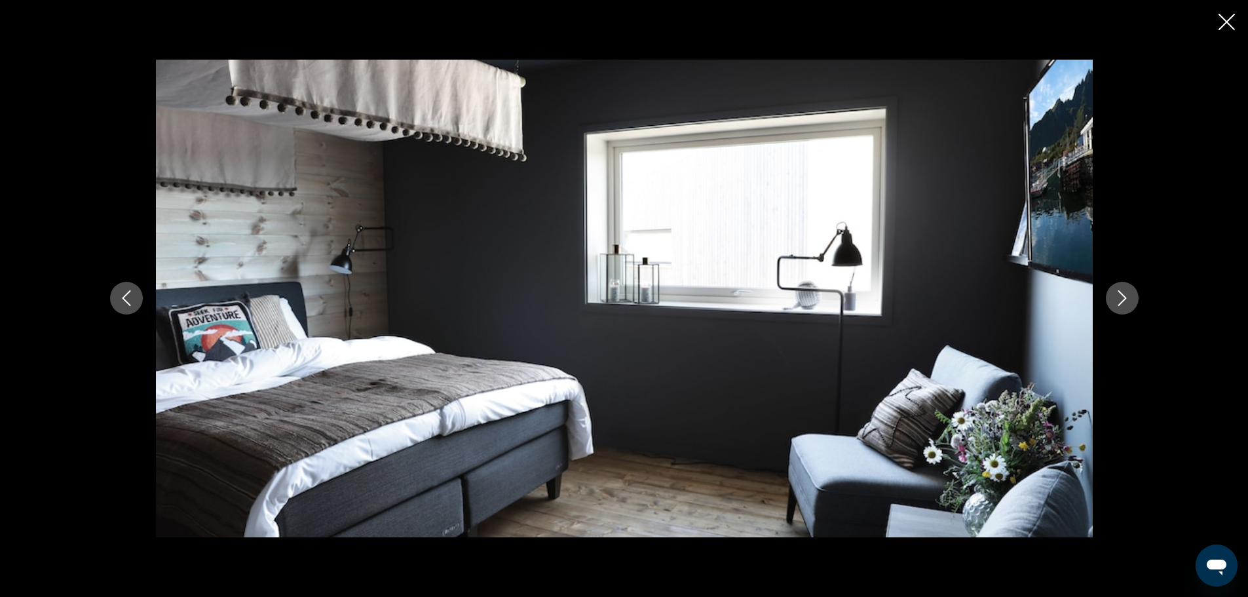
click at [1121, 295] on icon "Next image" at bounding box center [1123, 298] width 16 height 16
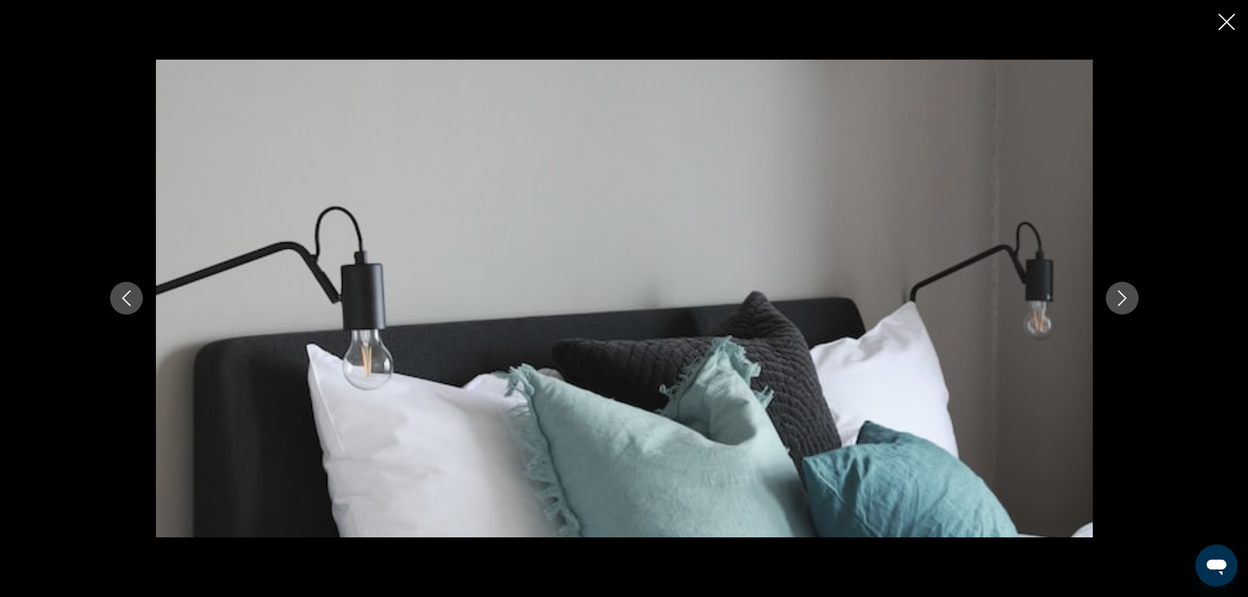
click at [1121, 295] on icon "Next image" at bounding box center [1123, 298] width 16 height 16
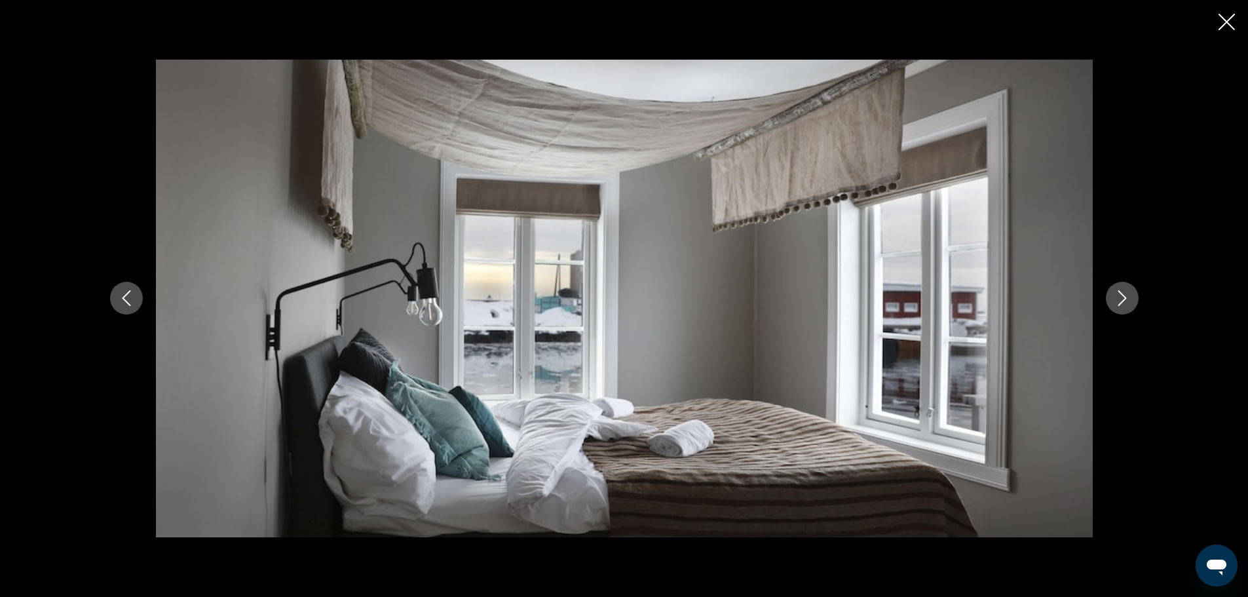
click at [1121, 295] on icon "Next image" at bounding box center [1123, 298] width 16 height 16
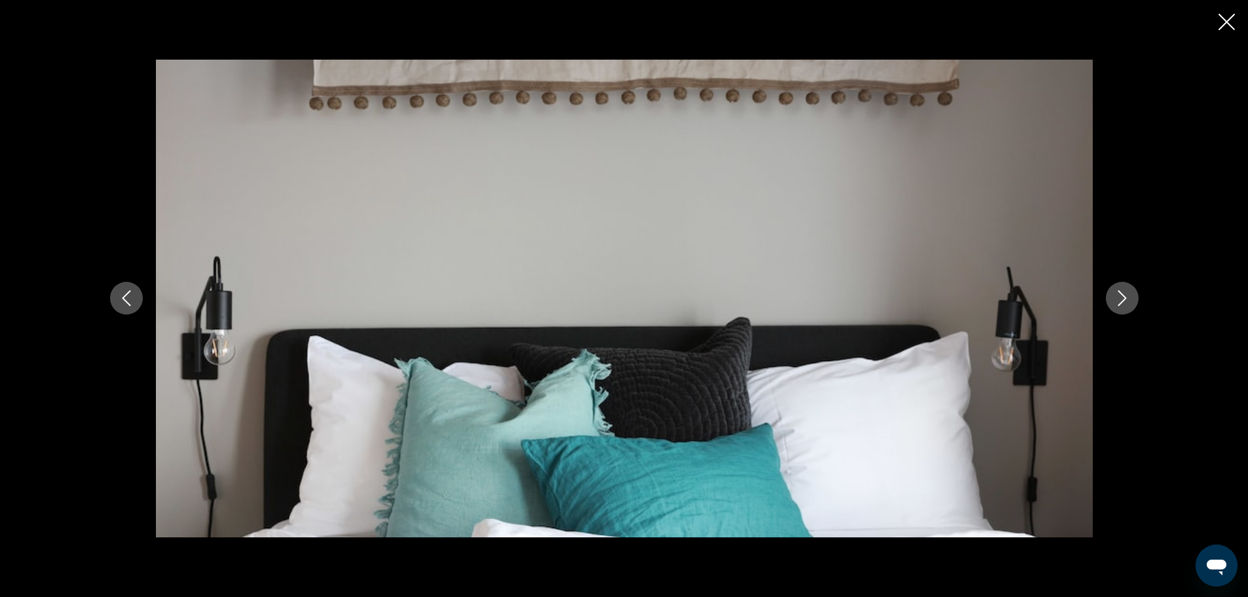
click at [1121, 295] on icon "Next image" at bounding box center [1123, 298] width 16 height 16
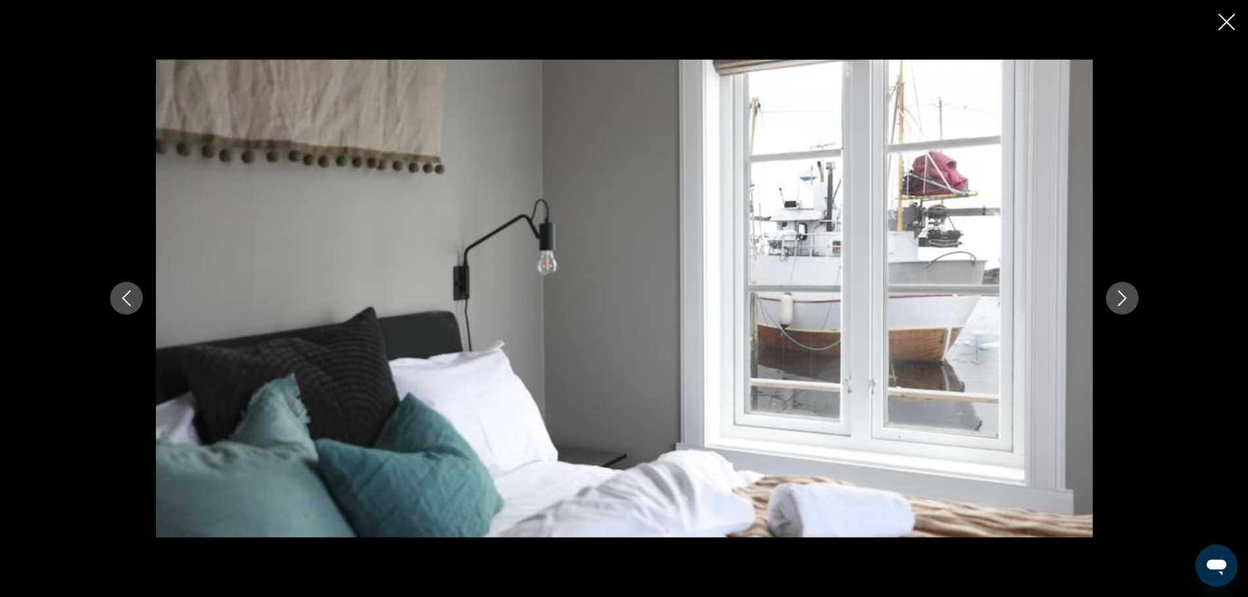
click at [1121, 295] on icon "Next image" at bounding box center [1123, 298] width 16 height 16
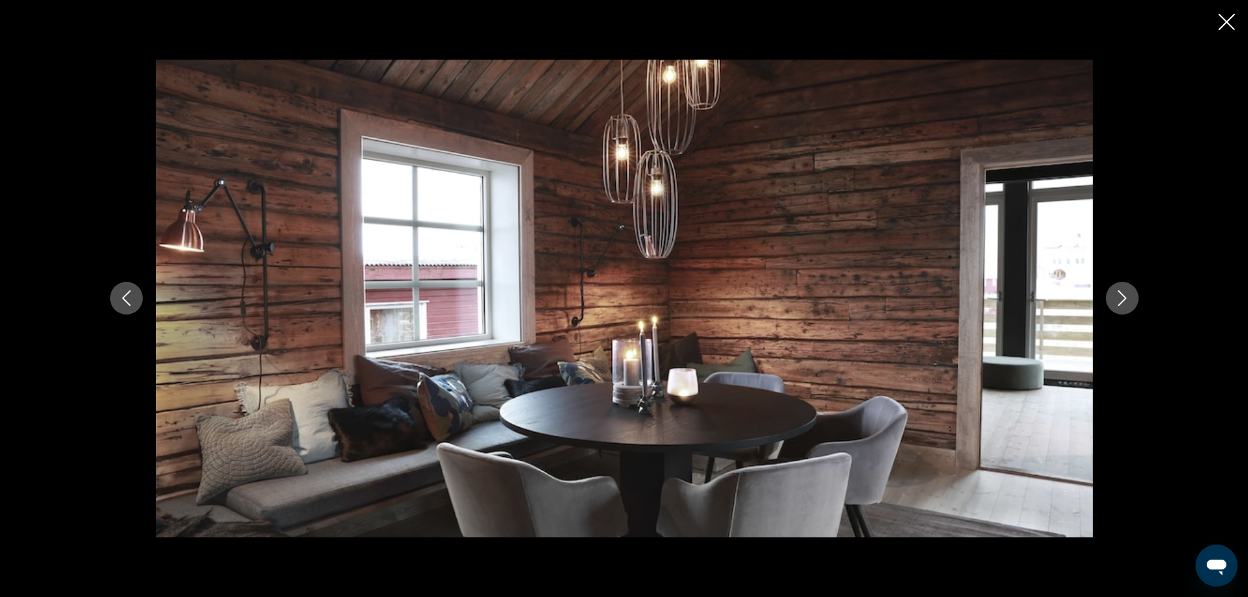
click at [1121, 295] on icon "Next image" at bounding box center [1123, 298] width 16 height 16
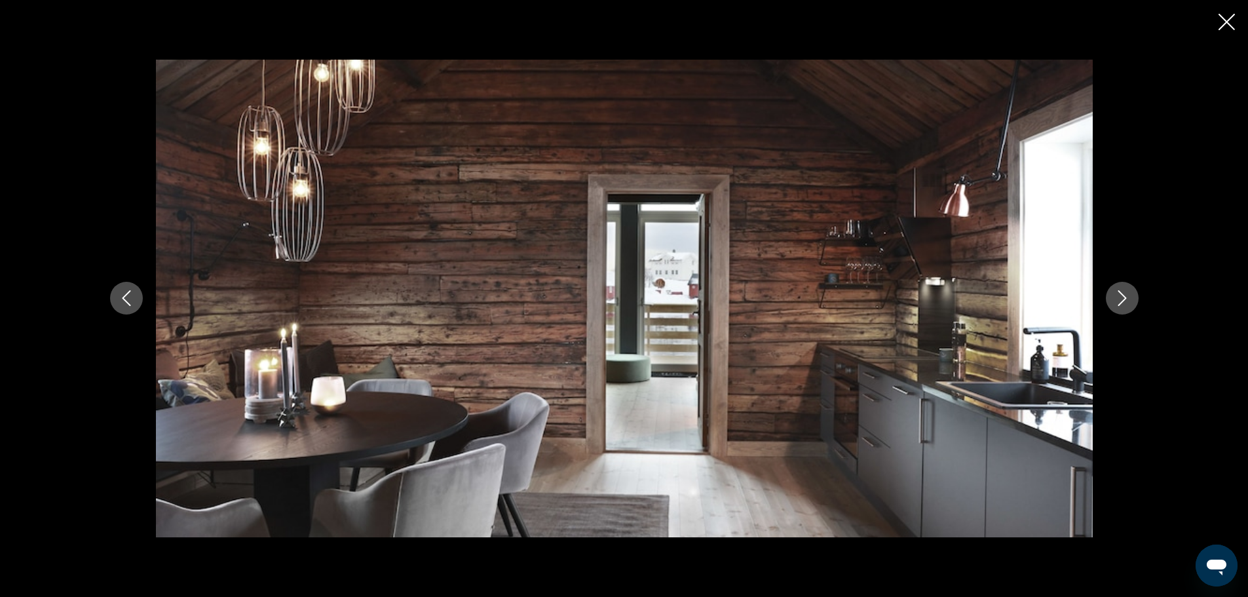
click at [1121, 295] on icon "Next image" at bounding box center [1123, 298] width 16 height 16
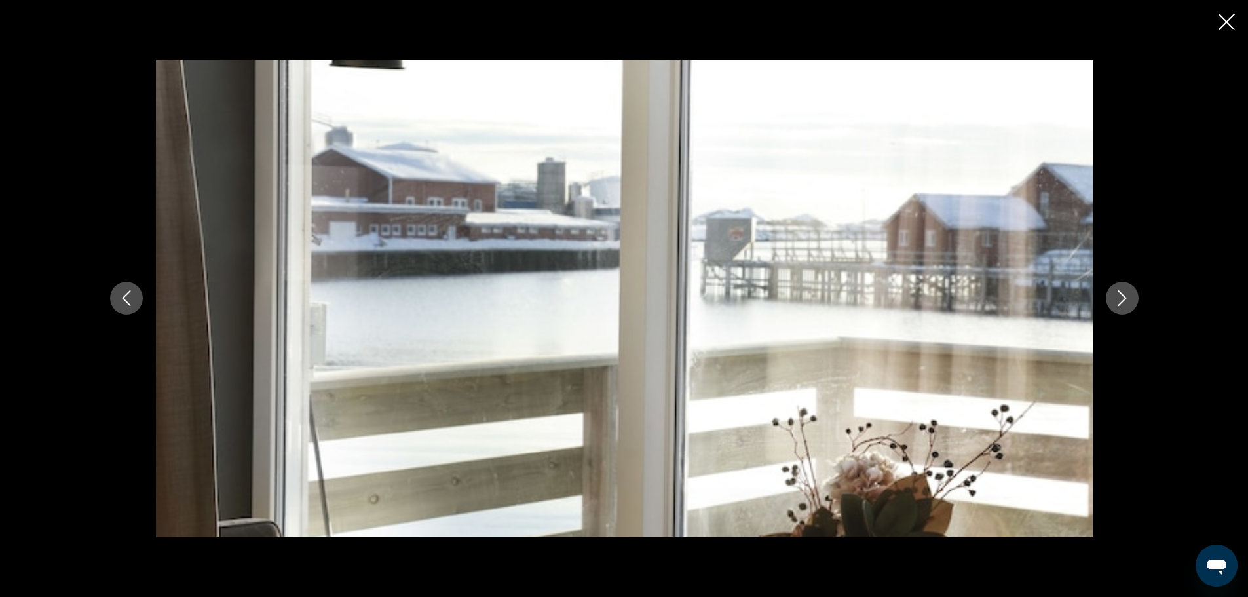
click at [1231, 21] on icon "Close slideshow" at bounding box center [1227, 22] width 16 height 16
